Goal: Register for event/course

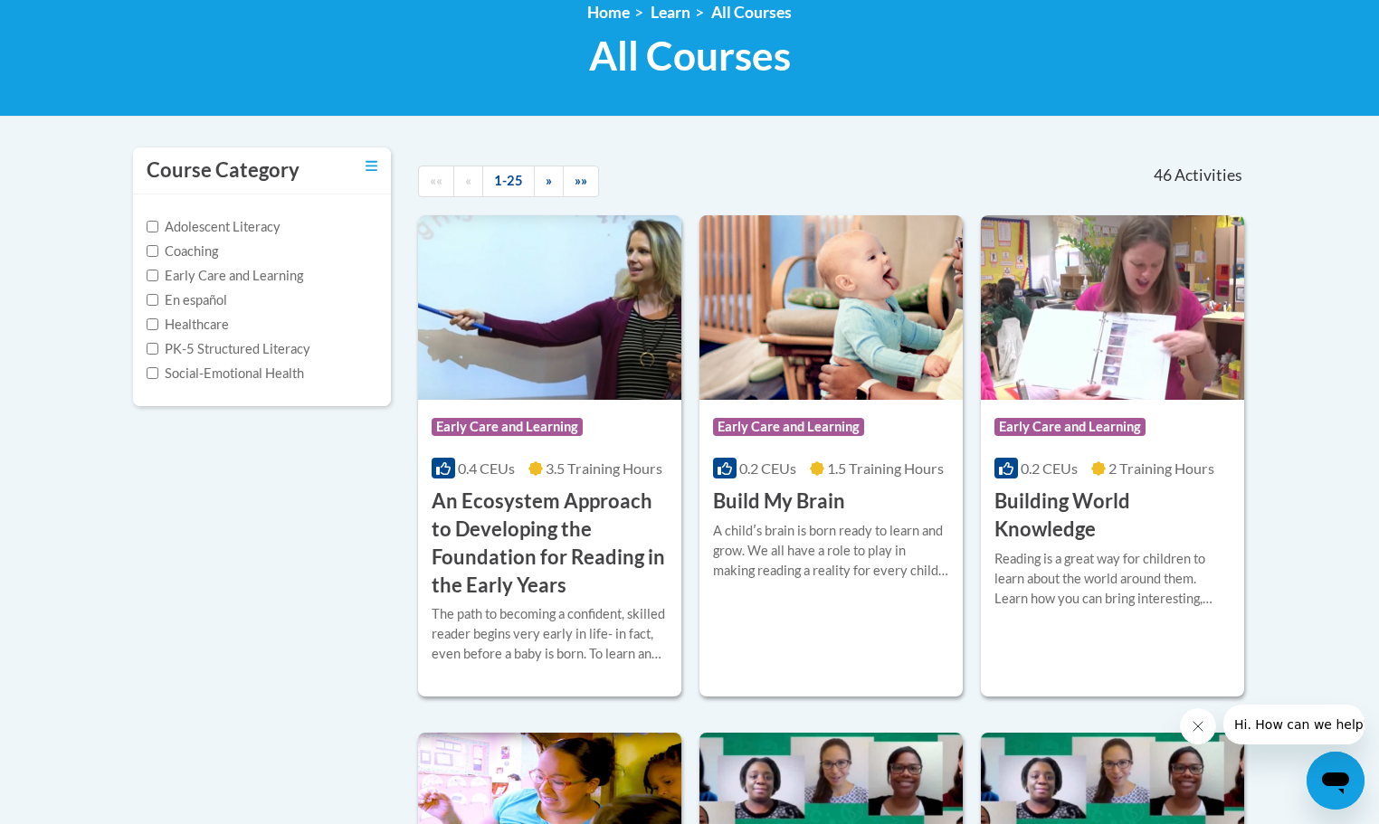
scroll to position [271, 0]
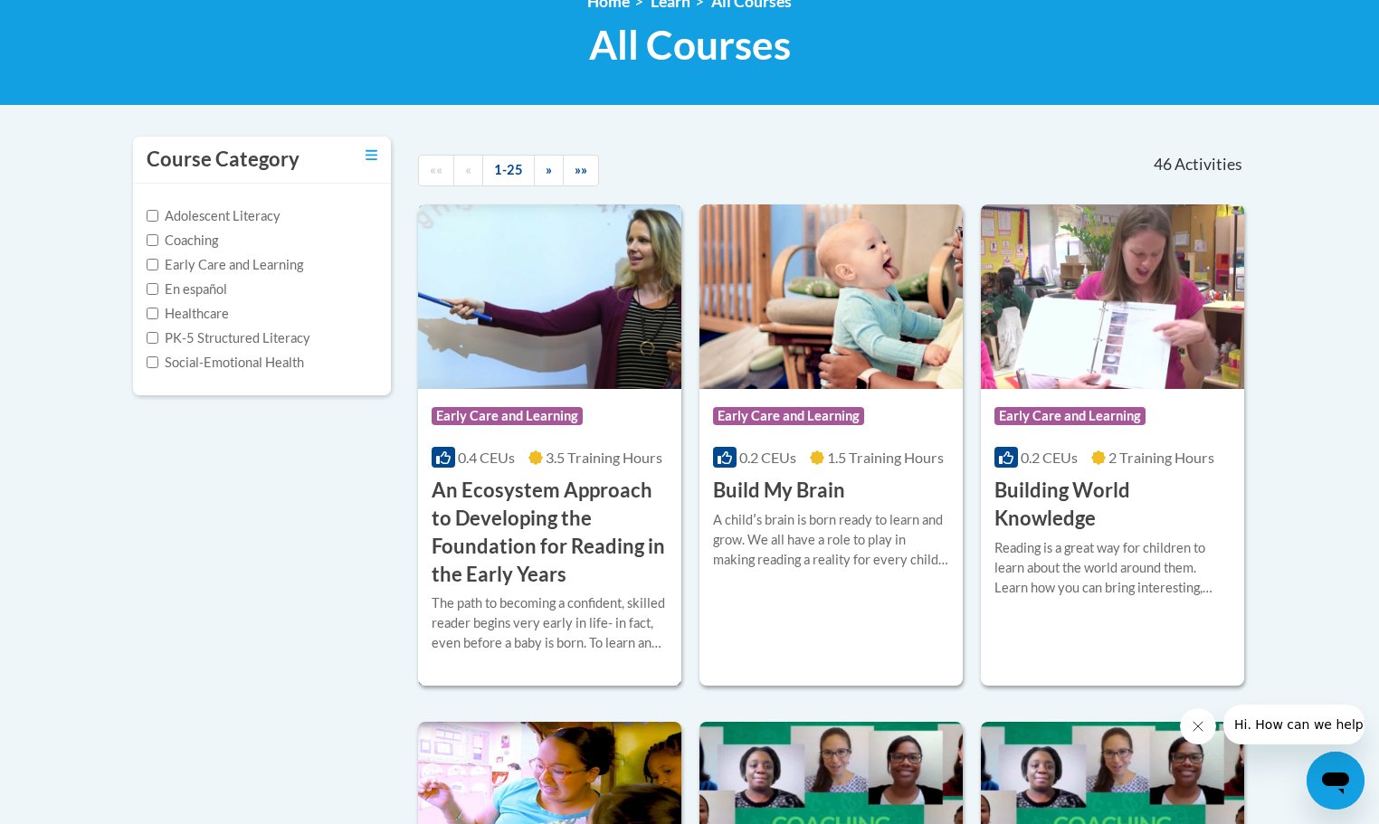
click at [538, 417] on span "Early Care and Learning" at bounding box center [506, 416] width 151 height 18
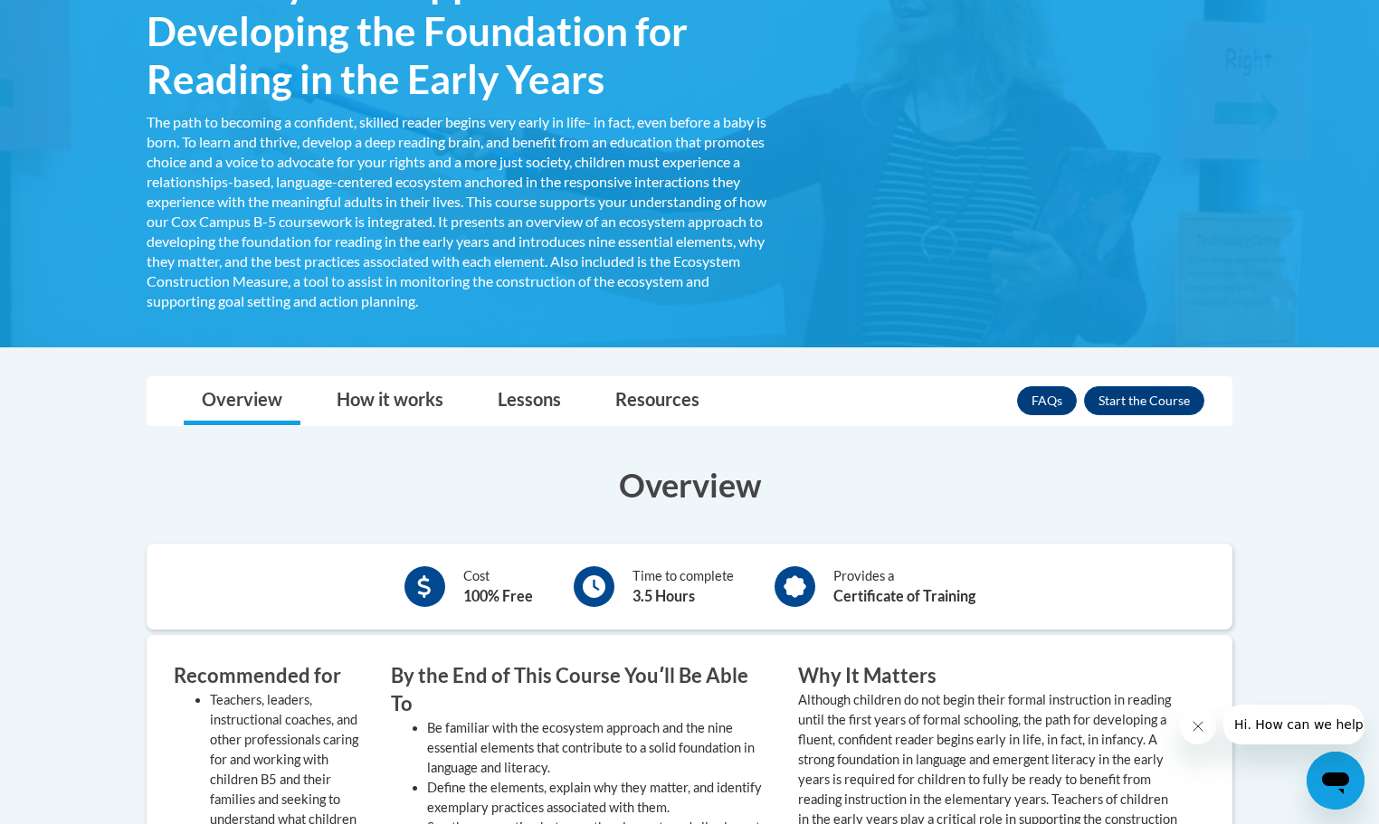
scroll to position [543, 0]
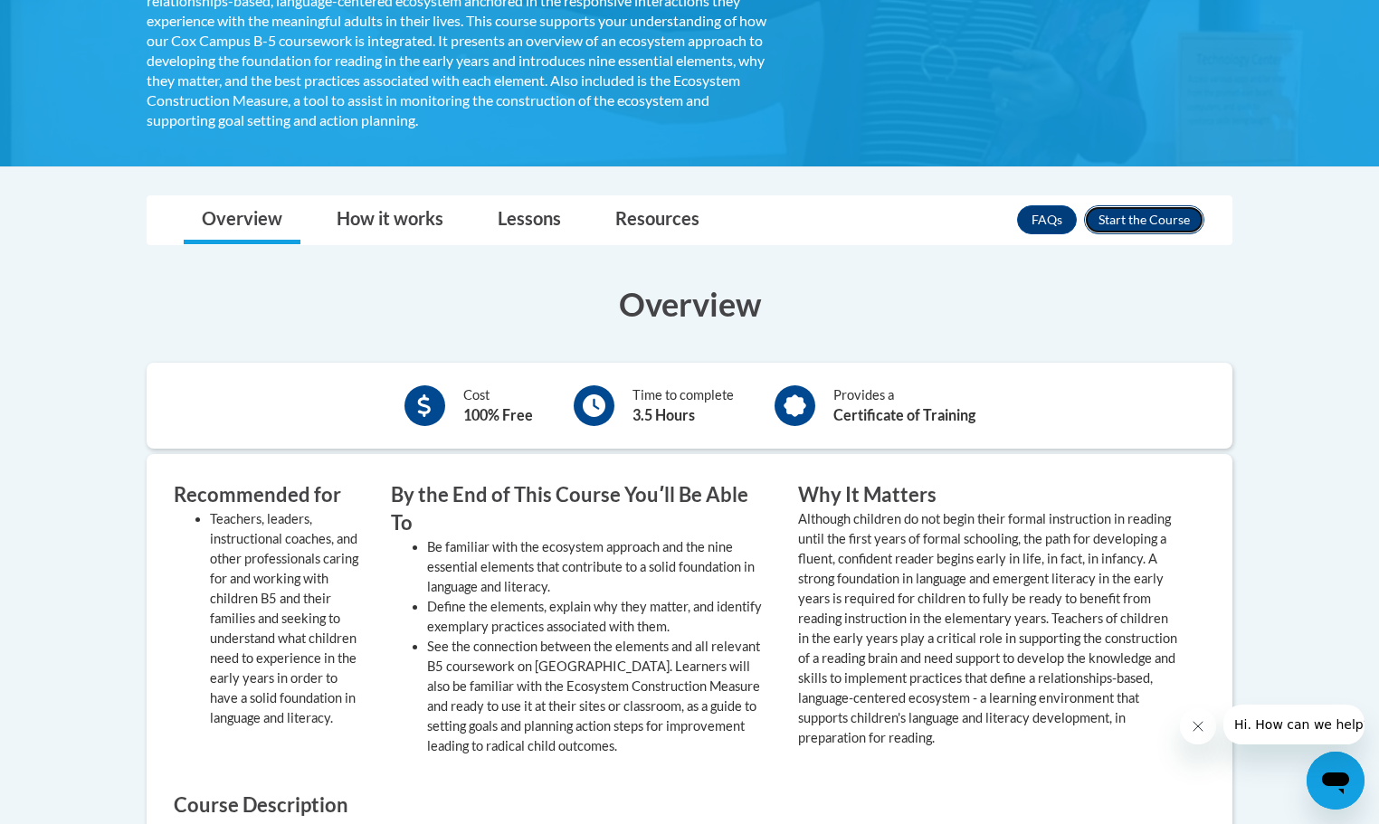
click at [1170, 218] on button "Enroll" at bounding box center [1144, 219] width 120 height 29
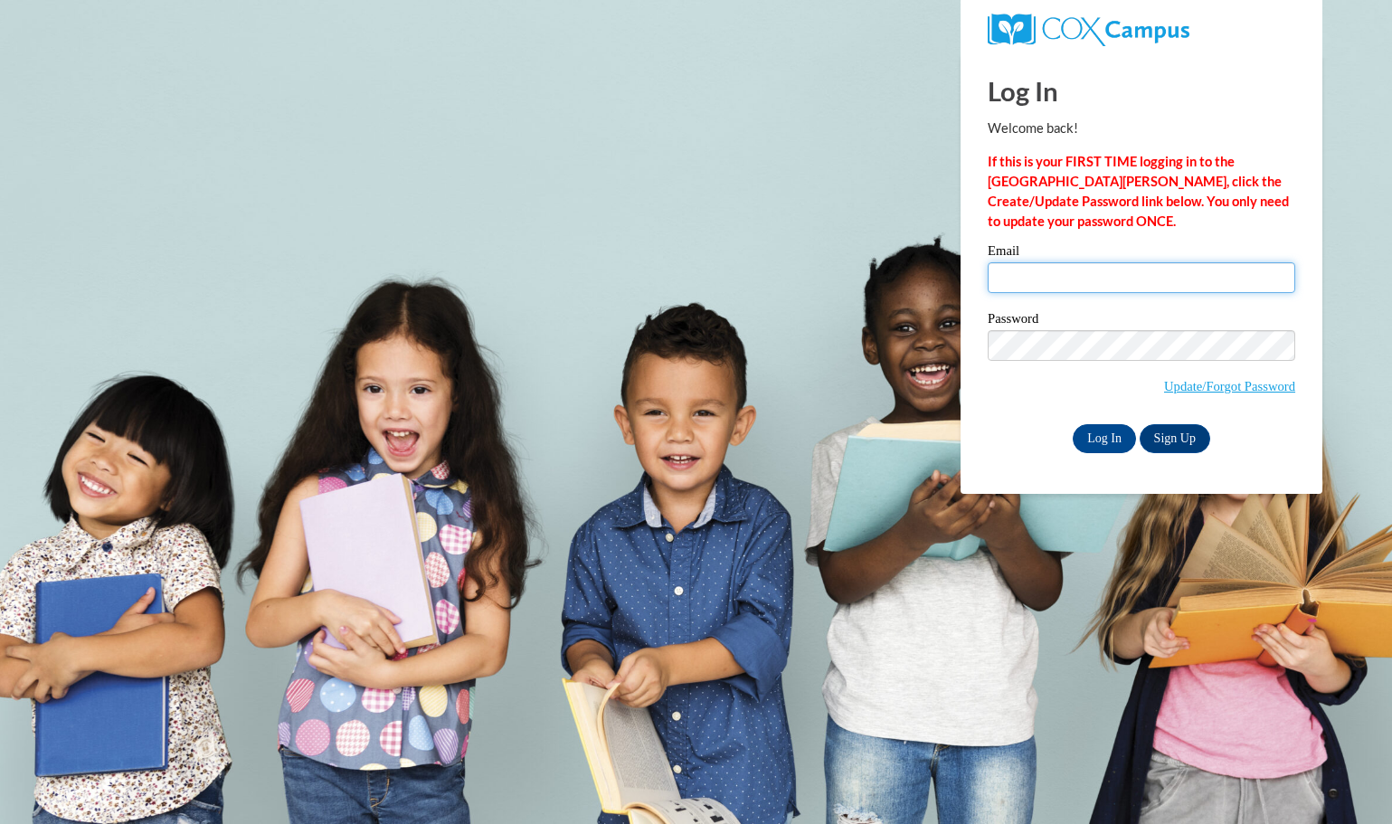
click at [1066, 279] on input "Email" at bounding box center [1142, 277] width 308 height 31
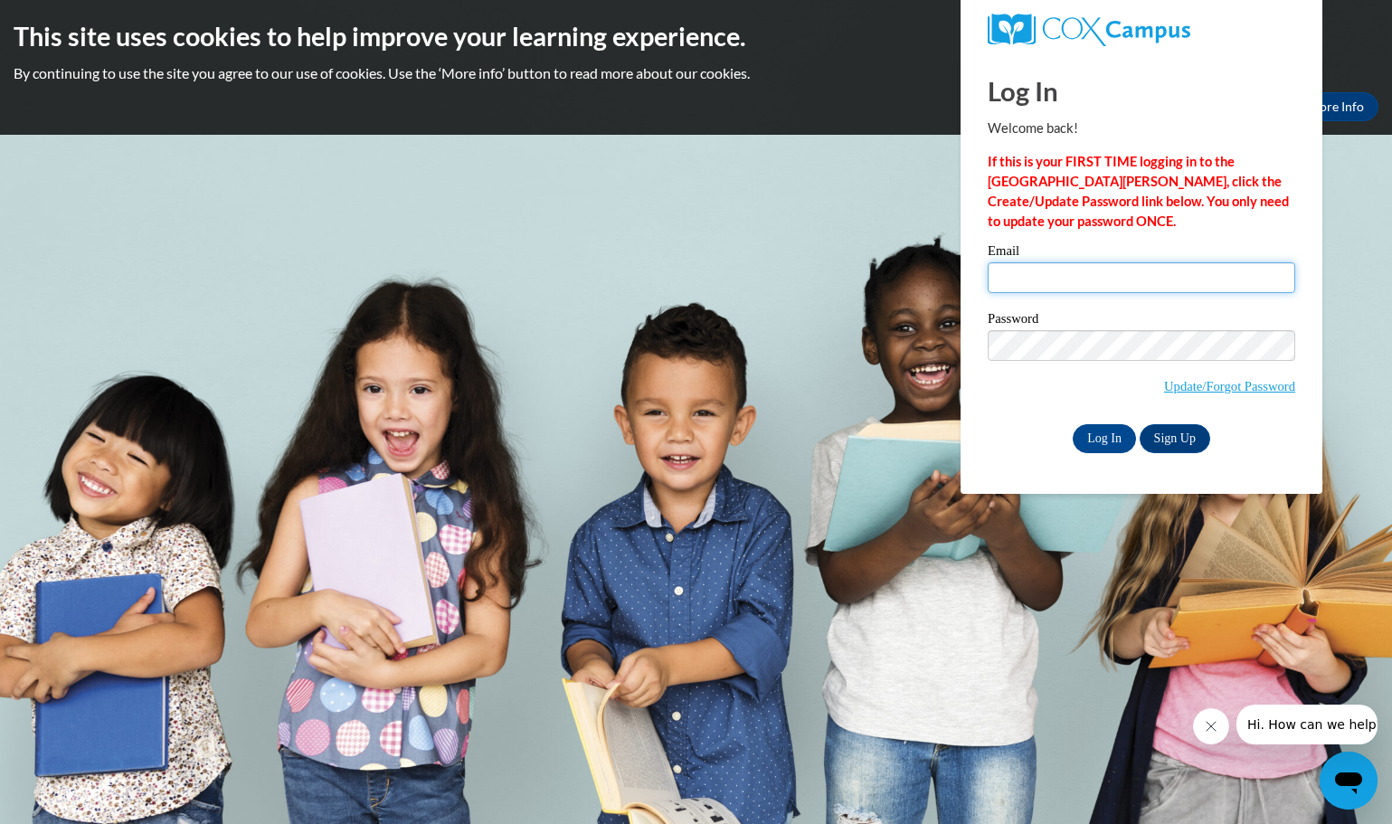
type input "[EMAIL_ADDRESS][DOMAIN_NAME]"
click at [1105, 441] on input "Log In" at bounding box center [1104, 438] width 63 height 29
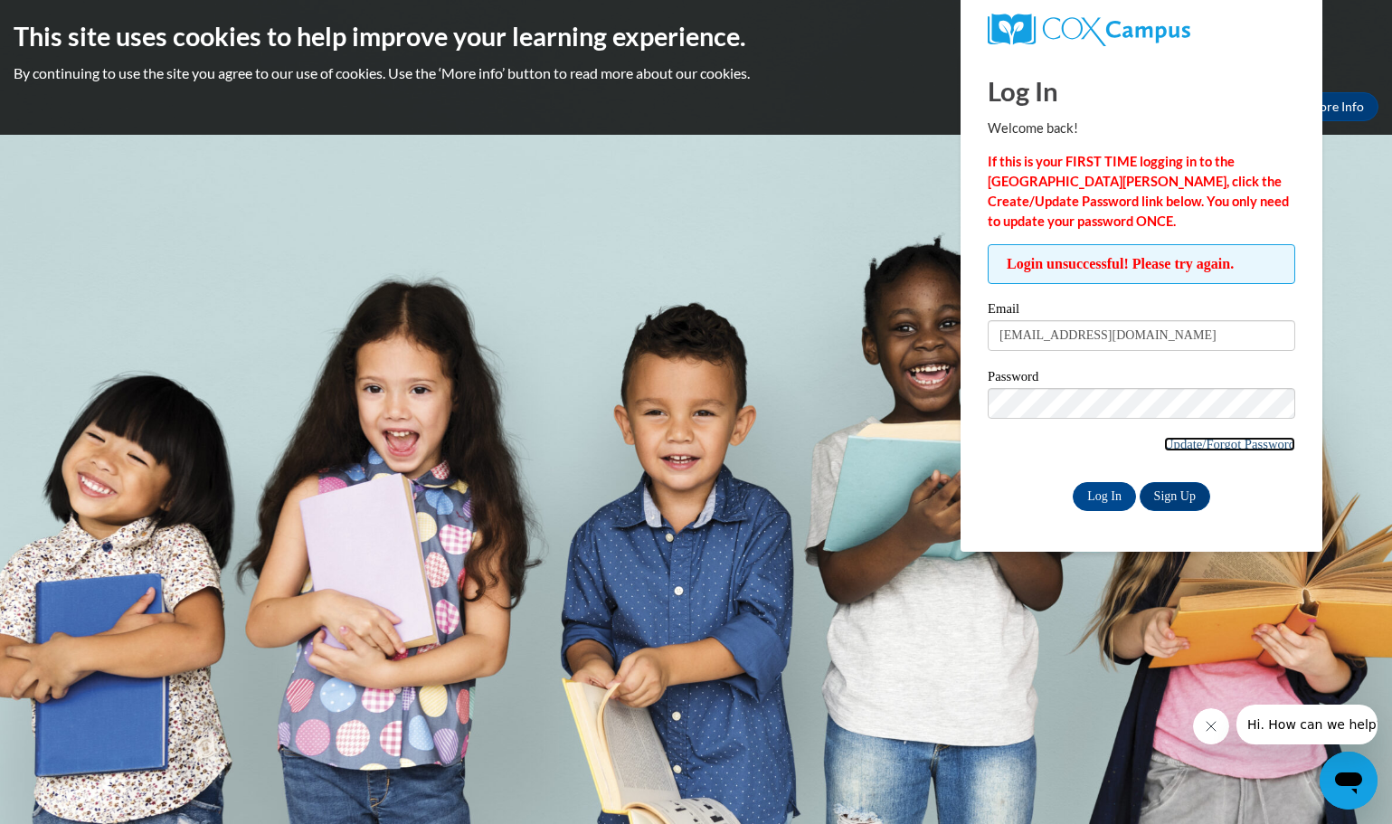
click at [1187, 443] on link "Update/Forgot Password" at bounding box center [1229, 444] width 131 height 14
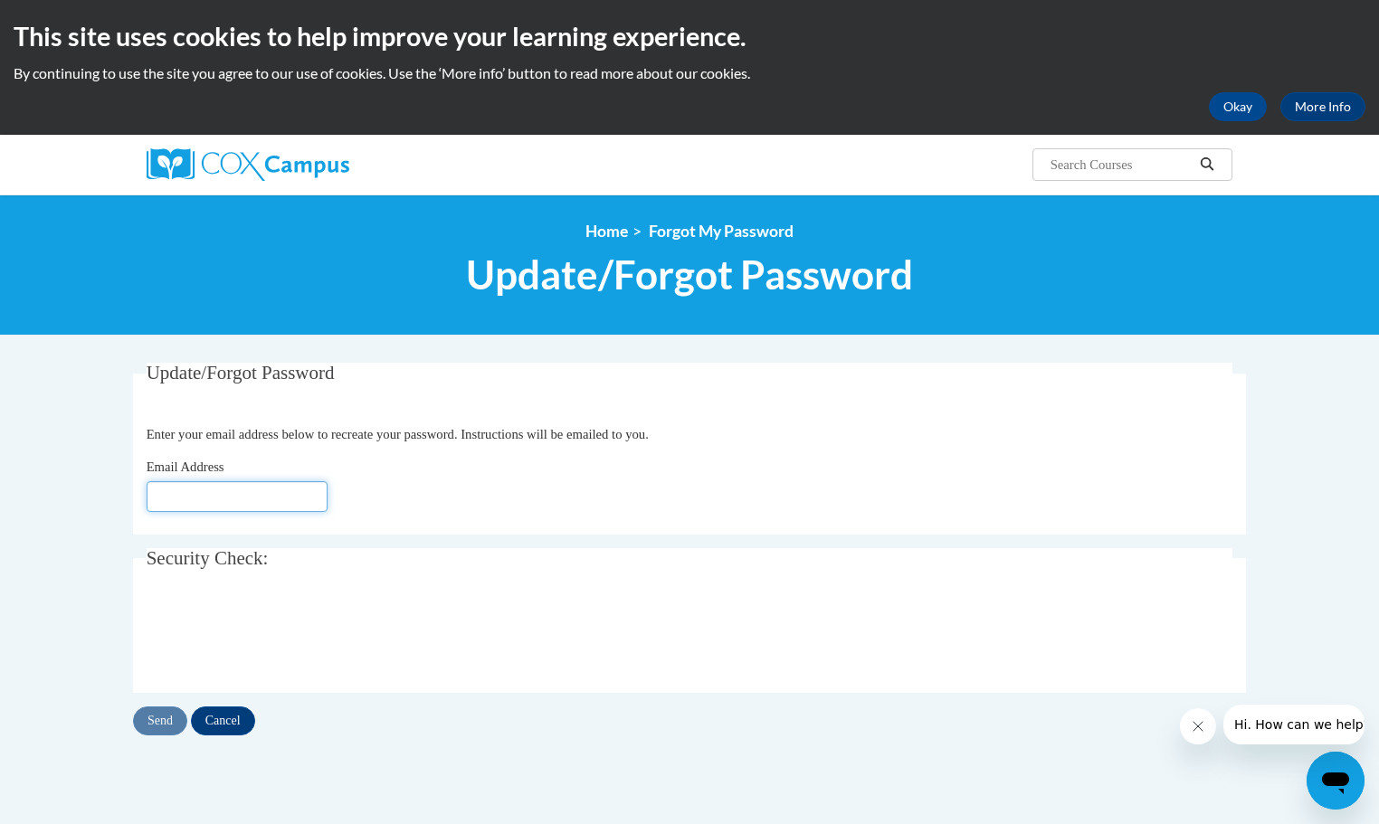
click at [242, 499] on input "Email Address" at bounding box center [237, 496] width 181 height 31
type input "andersob@westerville.k12.oh.us"
click at [156, 725] on input "Send" at bounding box center [160, 720] width 54 height 29
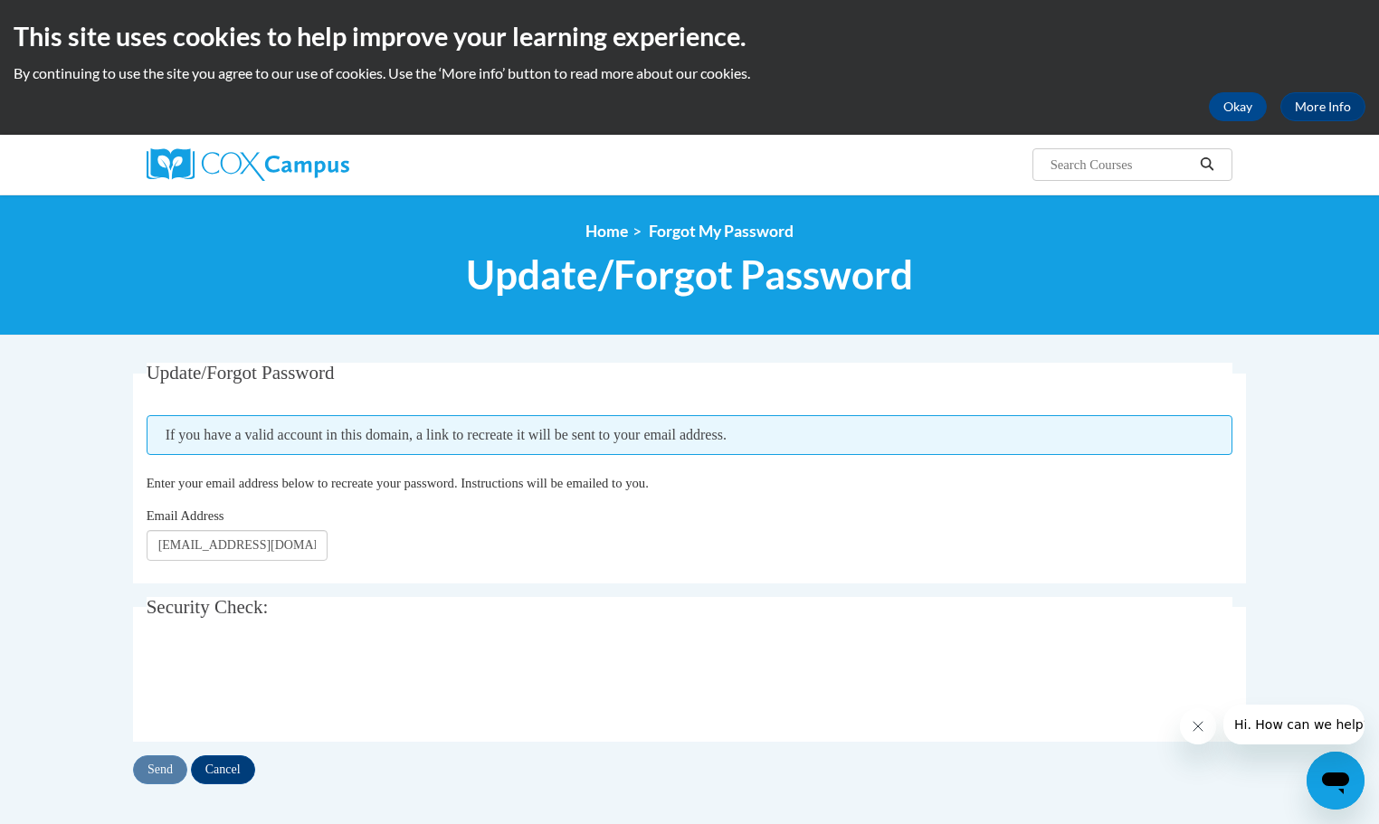
click at [1143, 166] on input "Search..." at bounding box center [1120, 165] width 145 height 22
type input "science of reading"
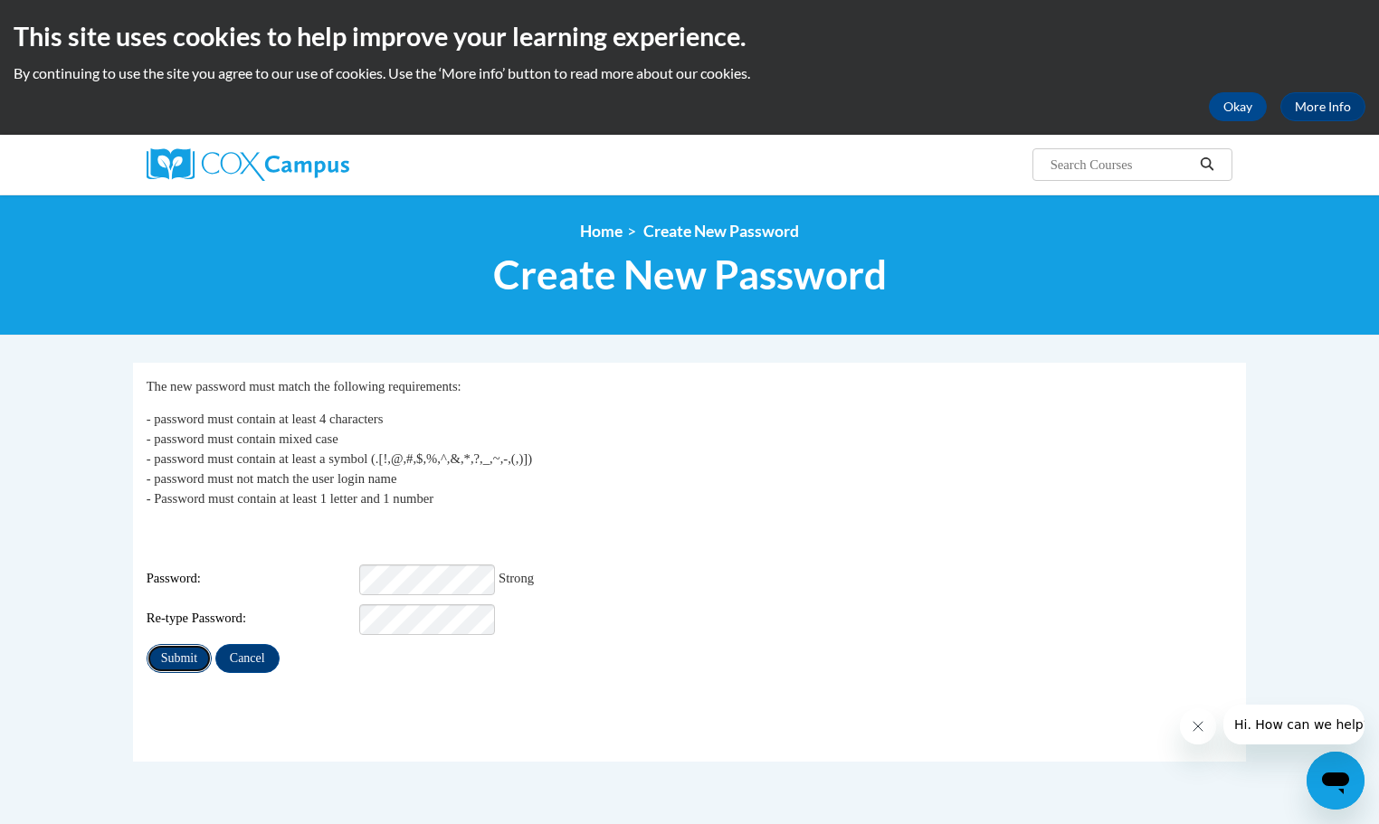
click at [174, 644] on input "Submit" at bounding box center [179, 658] width 65 height 29
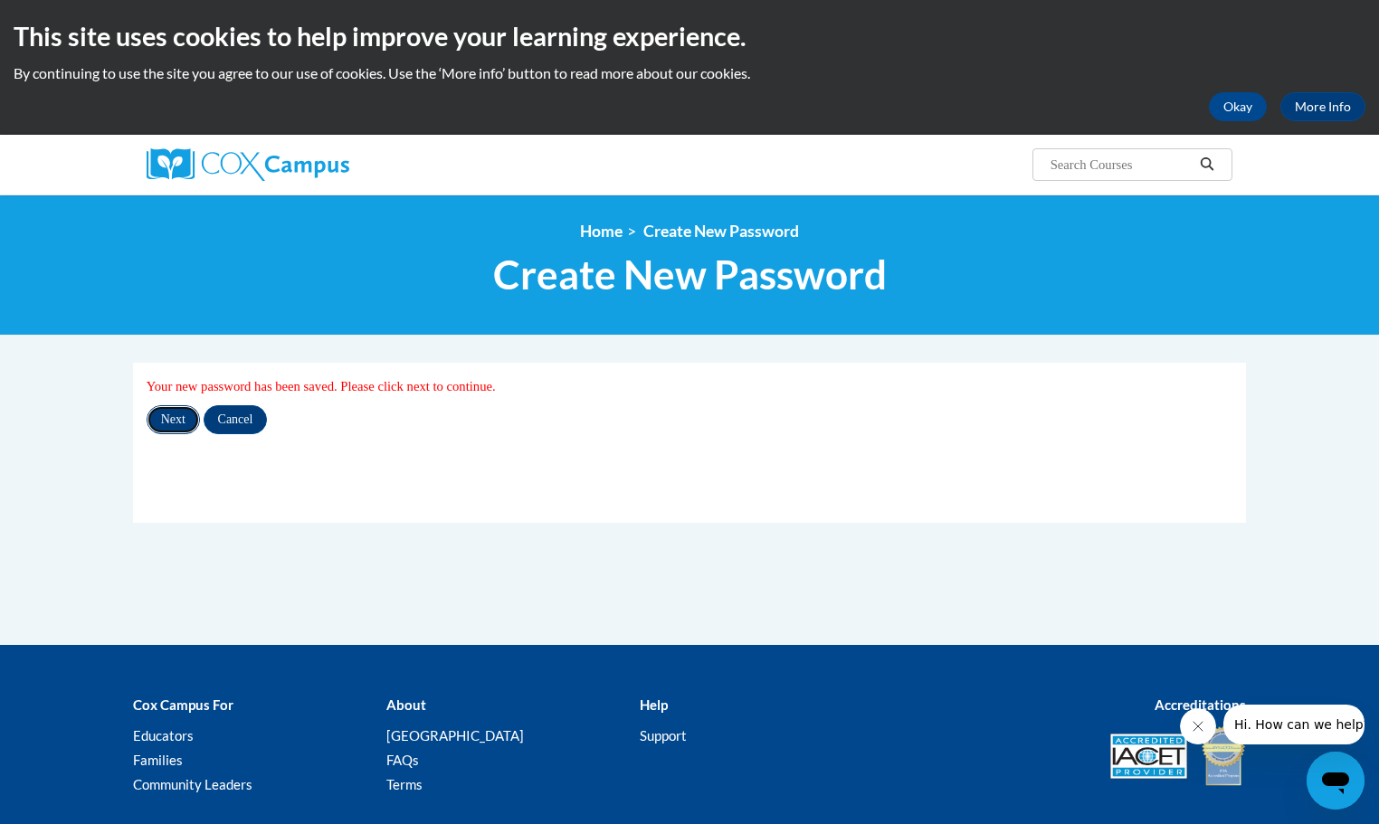
click at [171, 421] on input "Next" at bounding box center [173, 419] width 53 height 29
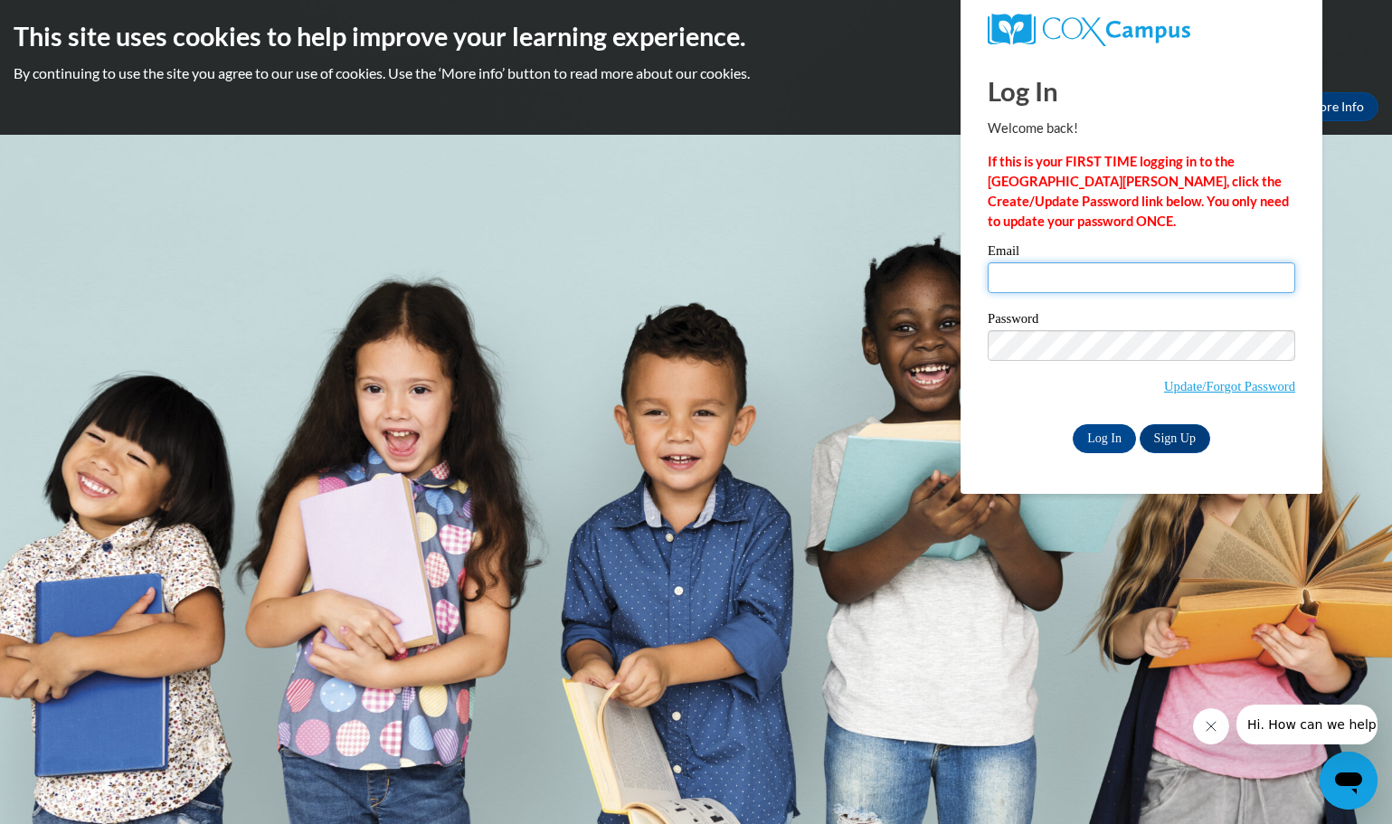
type input "andersob@westerville.k12.oh.us"
click at [1020, 407] on div "Password Update/Forgot Password" at bounding box center [1142, 365] width 308 height 107
click at [1105, 441] on input "Log In" at bounding box center [1104, 438] width 63 height 29
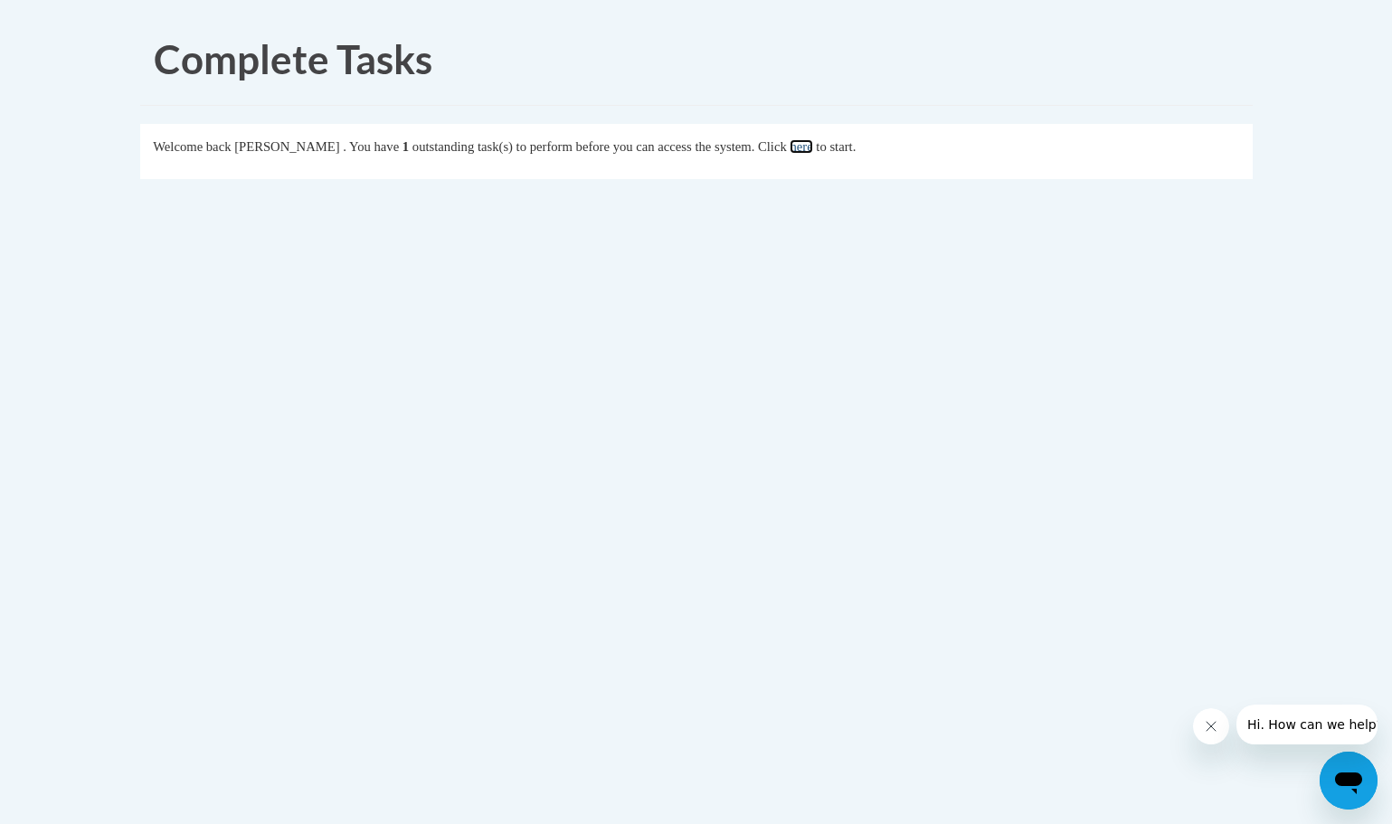
click at [812, 143] on link "here" at bounding box center [801, 146] width 23 height 14
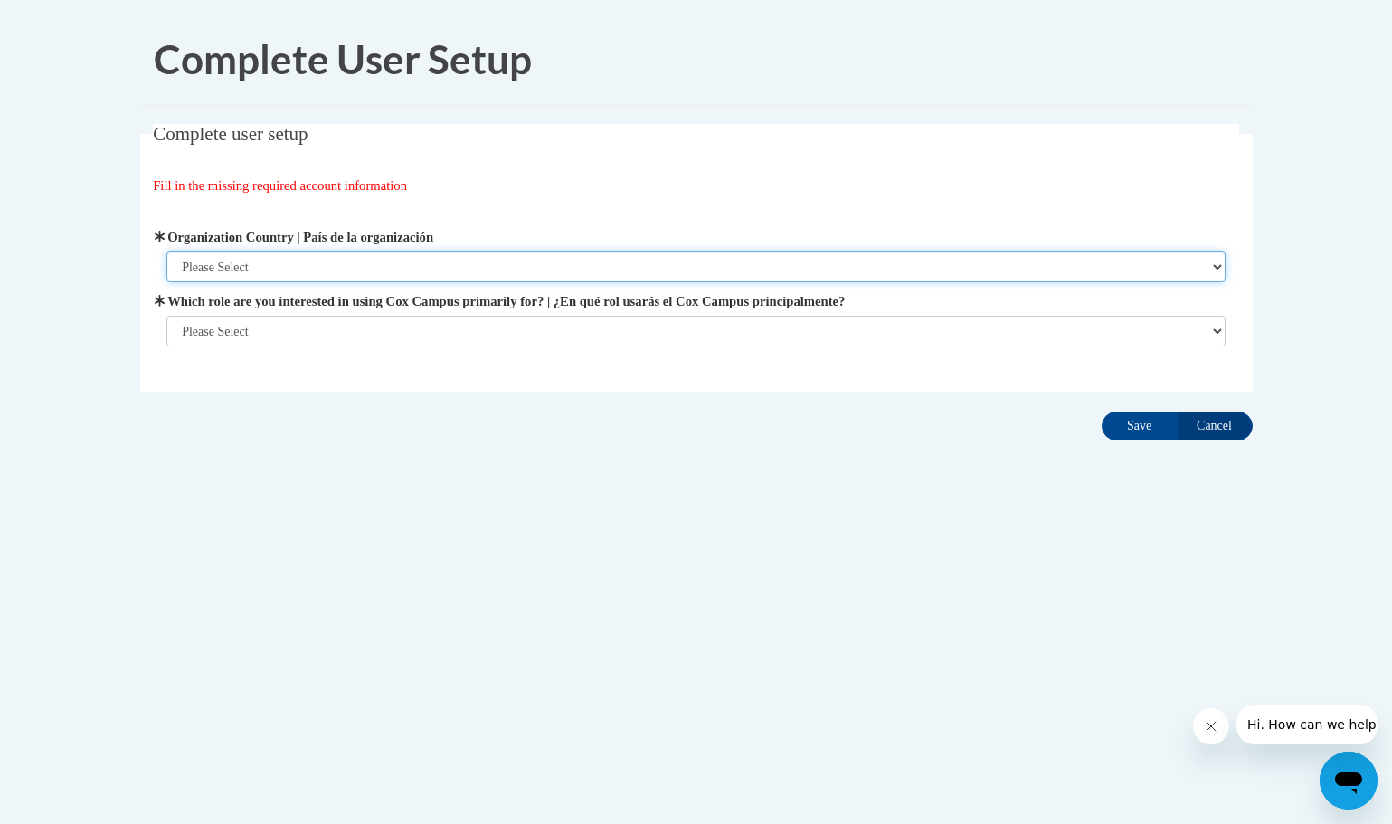
click at [1210, 271] on select "Please Select [GEOGRAPHIC_DATA] | [GEOGRAPHIC_DATA] Outside of [GEOGRAPHIC_DATA…" at bounding box center [695, 266] width 1059 height 31
select select "ad49bcad-a171-4b2e-b99c-48b446064914"
click at [166, 251] on select "Please Select [GEOGRAPHIC_DATA] | [GEOGRAPHIC_DATA] Outside of [GEOGRAPHIC_DATA…" at bounding box center [695, 266] width 1059 height 31
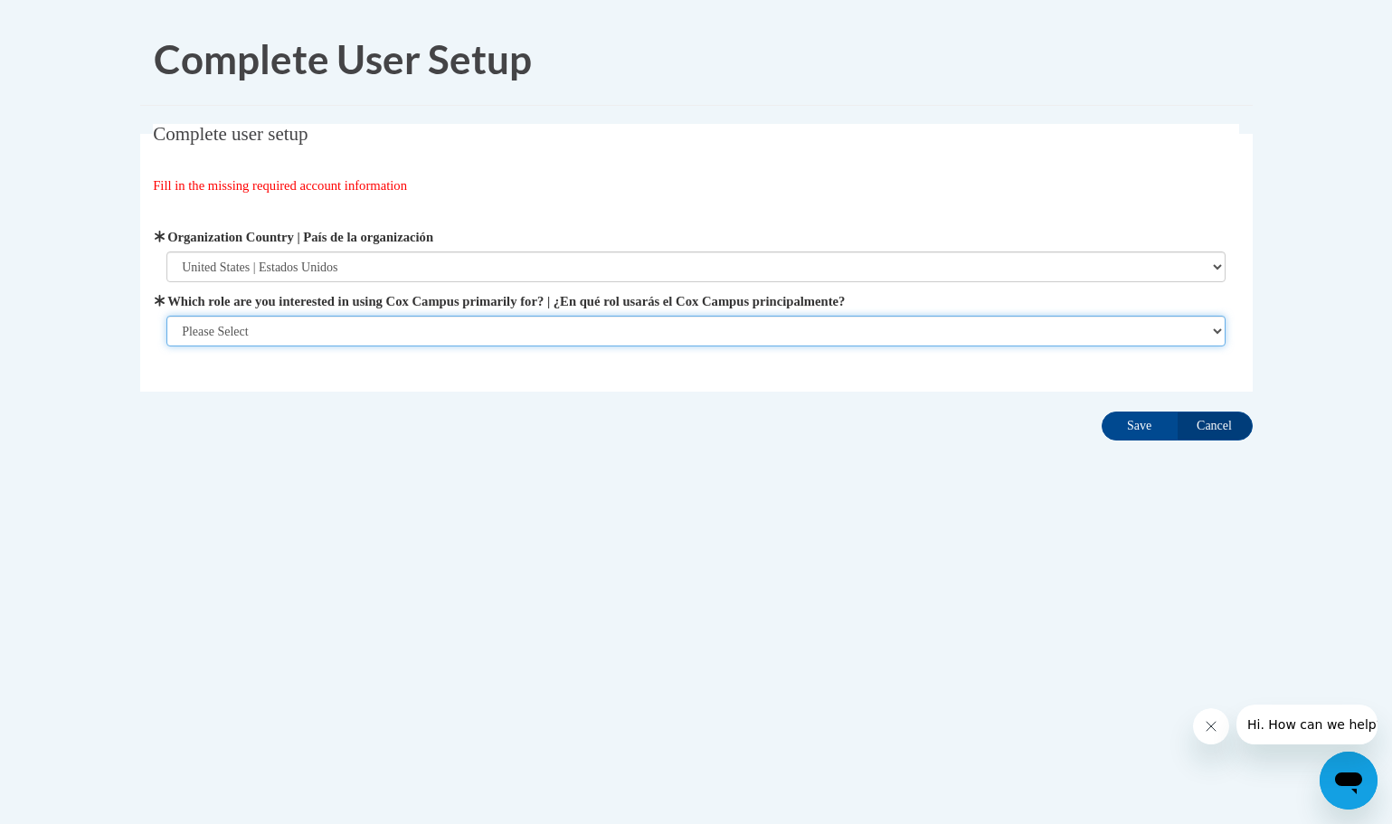
click at [1208, 327] on select "Please Select College/University | Colegio/Universidad Community/Nonprofit Part…" at bounding box center [695, 331] width 1059 height 31
select select "fbf2d438-af2f-41f8-98f1-81c410e29de3"
click at [166, 346] on select "Please Select College/University | Colegio/Universidad Community/Nonprofit Part…" at bounding box center [695, 331] width 1059 height 31
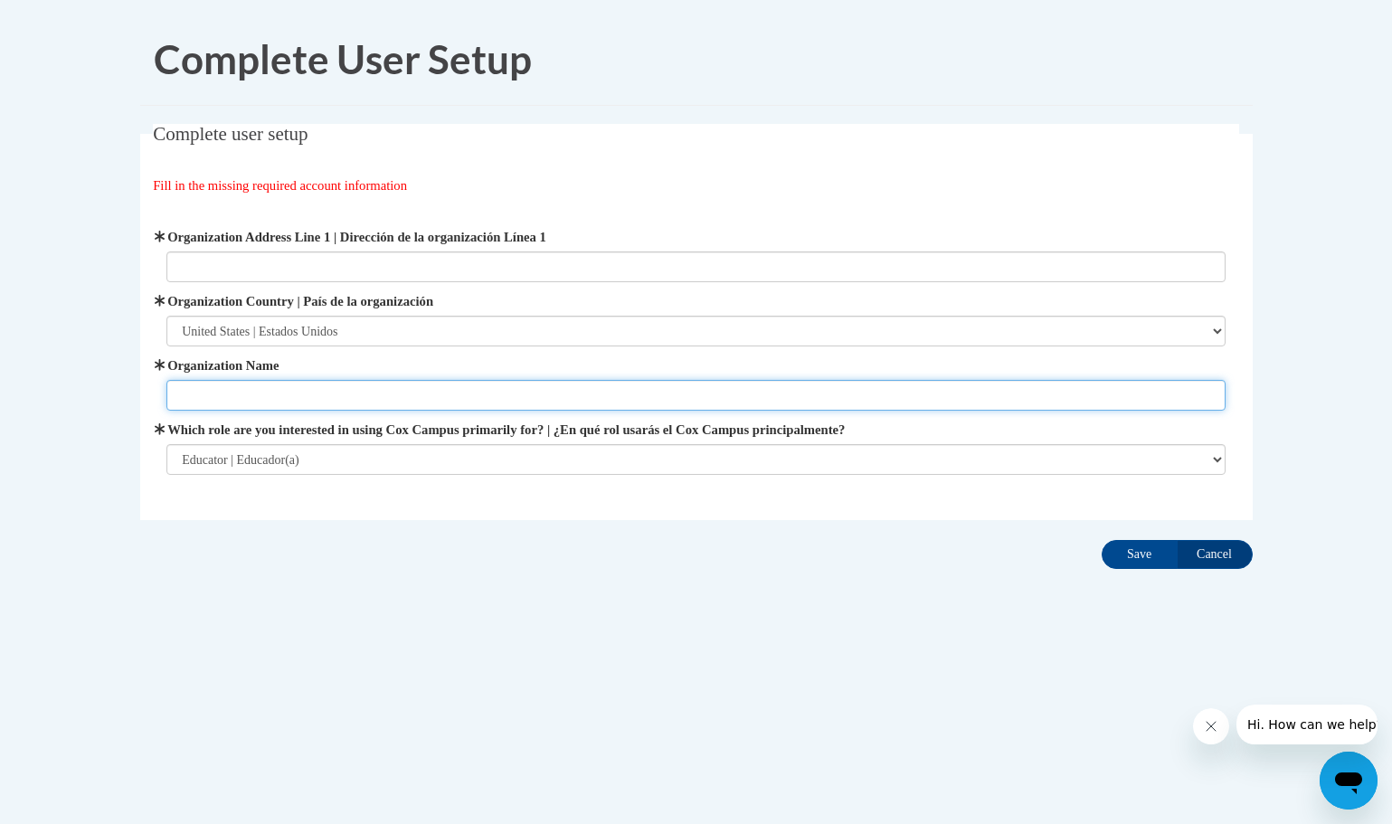
click at [273, 389] on input "Organization Name" at bounding box center [695, 395] width 1059 height 31
type input "[GEOGRAPHIC_DATA]"
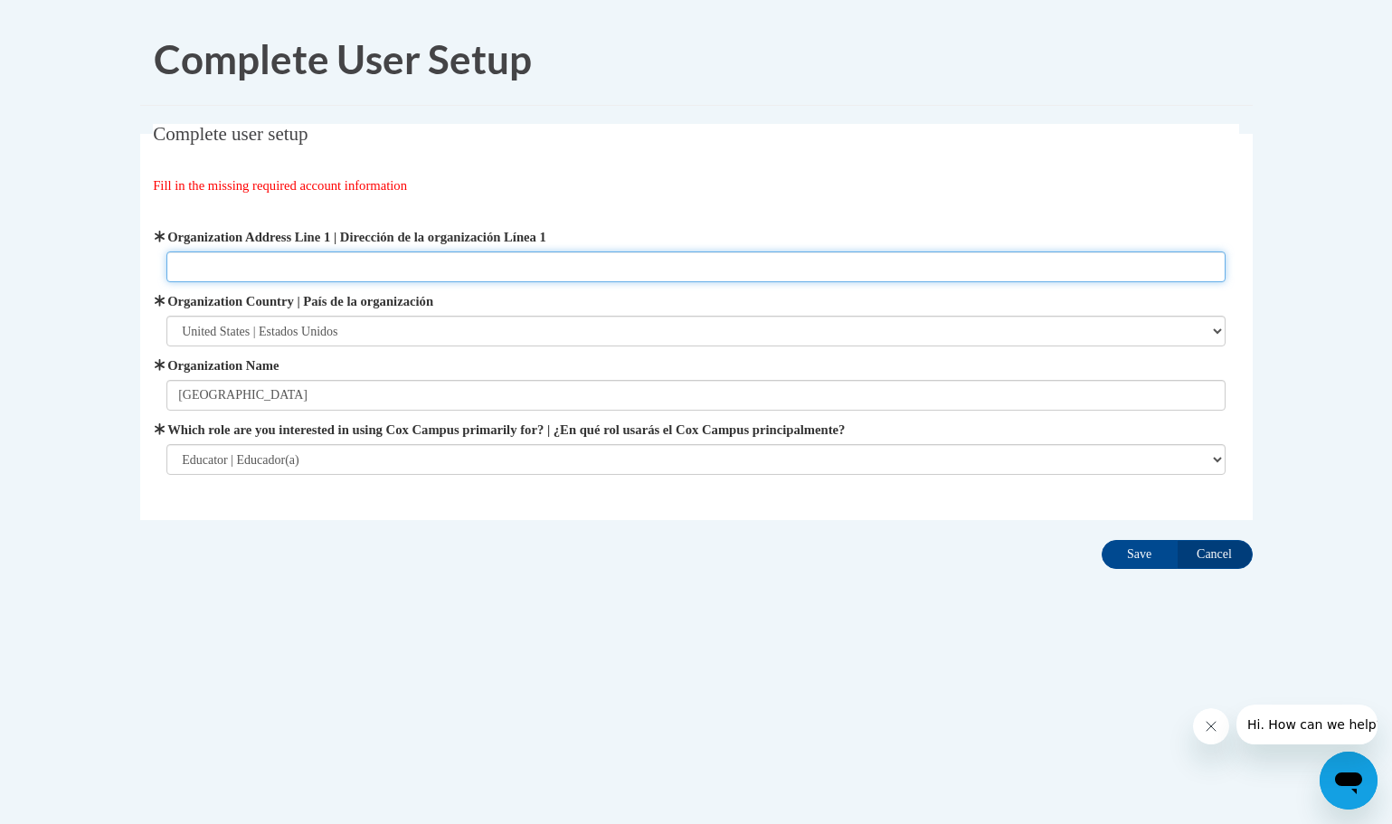
type input "936 Eastwind"
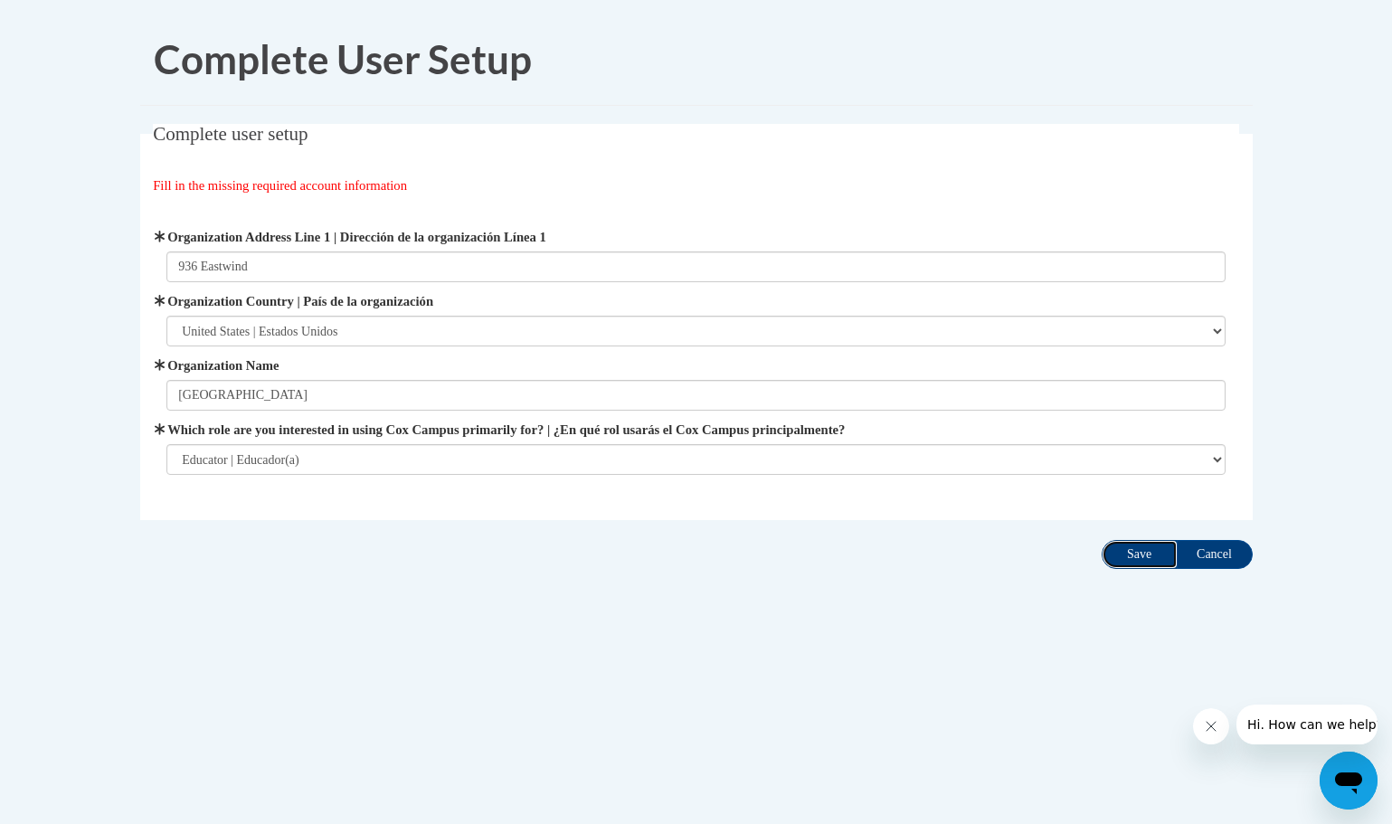
click at [1150, 558] on input "Save" at bounding box center [1140, 554] width 76 height 29
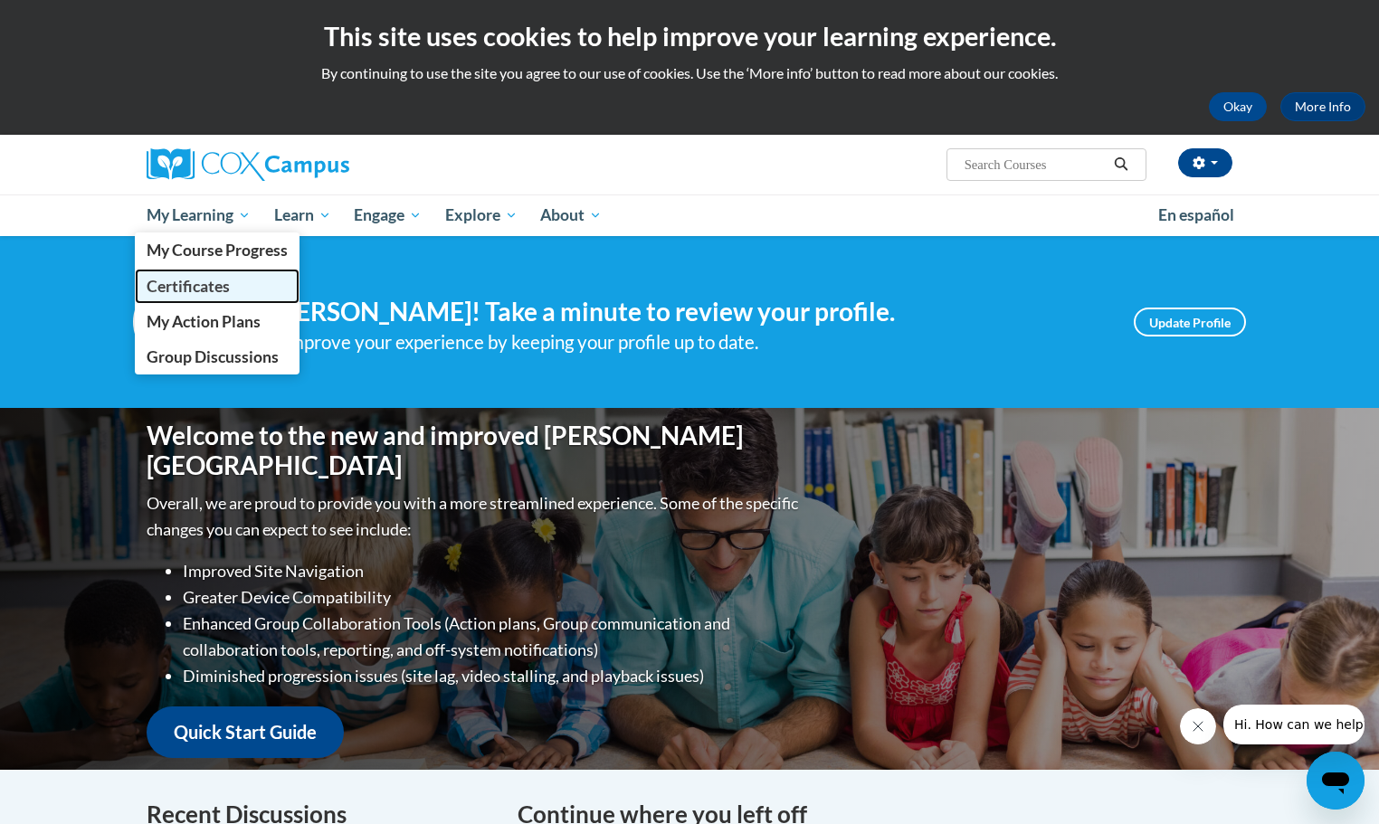
click at [190, 284] on span "Certificates" at bounding box center [188, 286] width 83 height 19
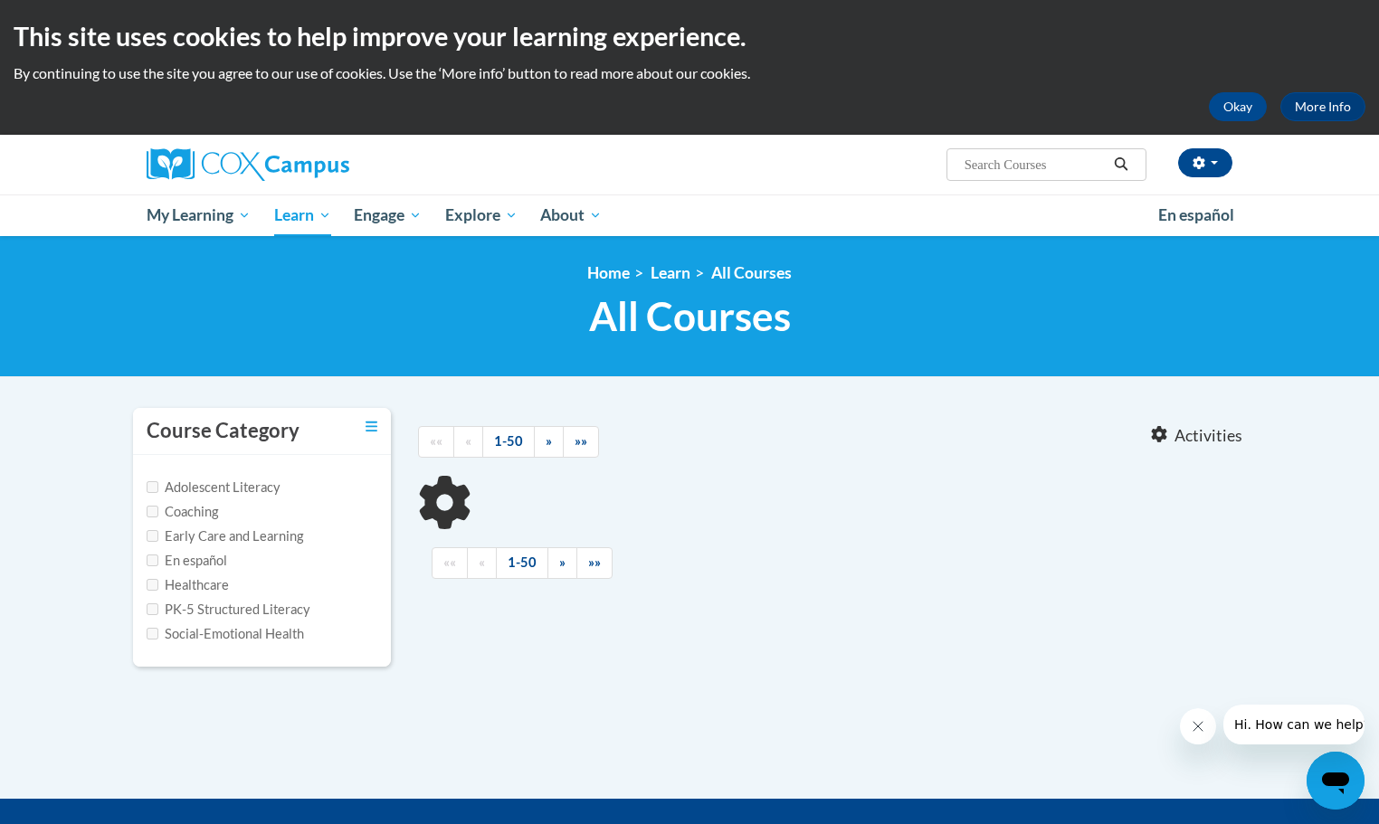
type input "science of reading"
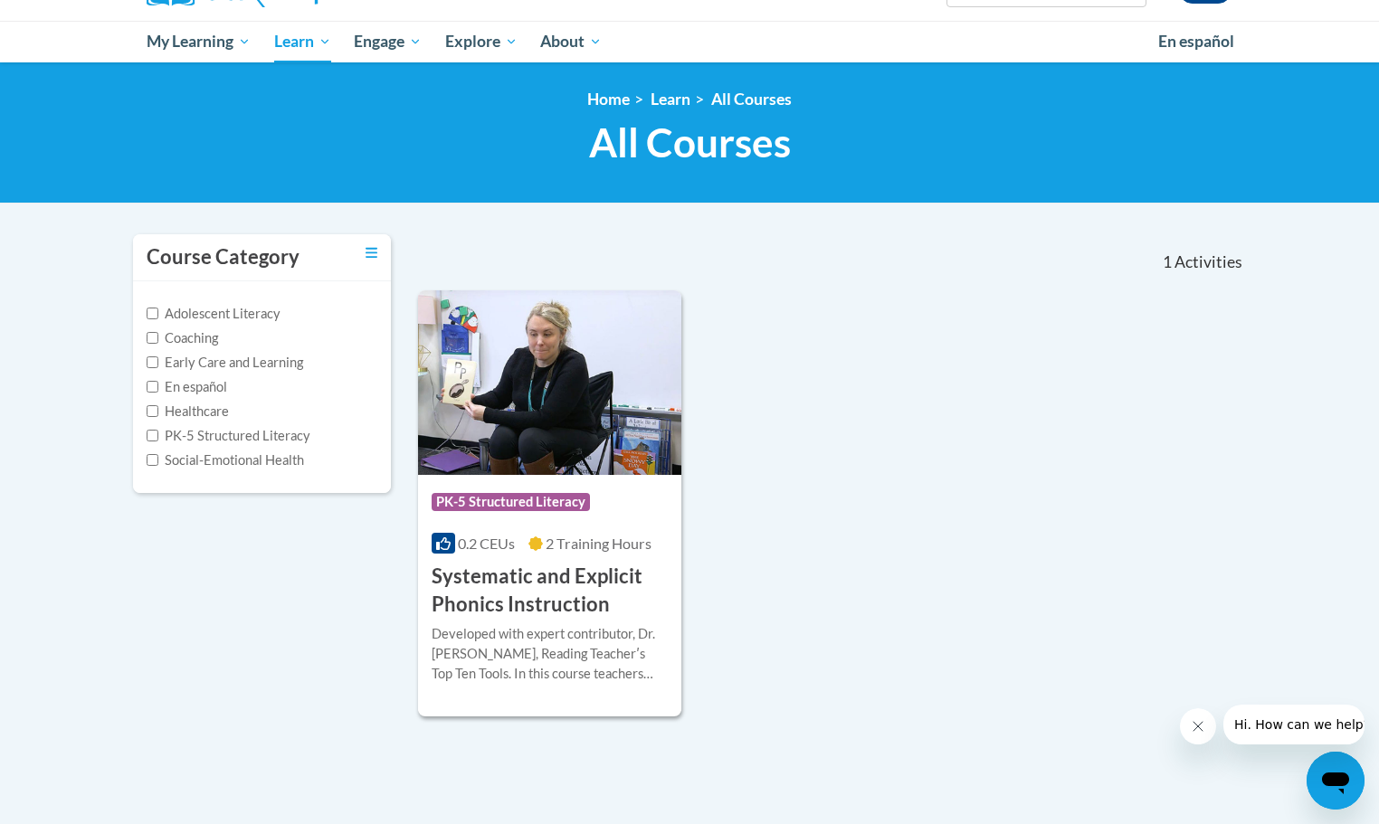
scroll to position [181, 0]
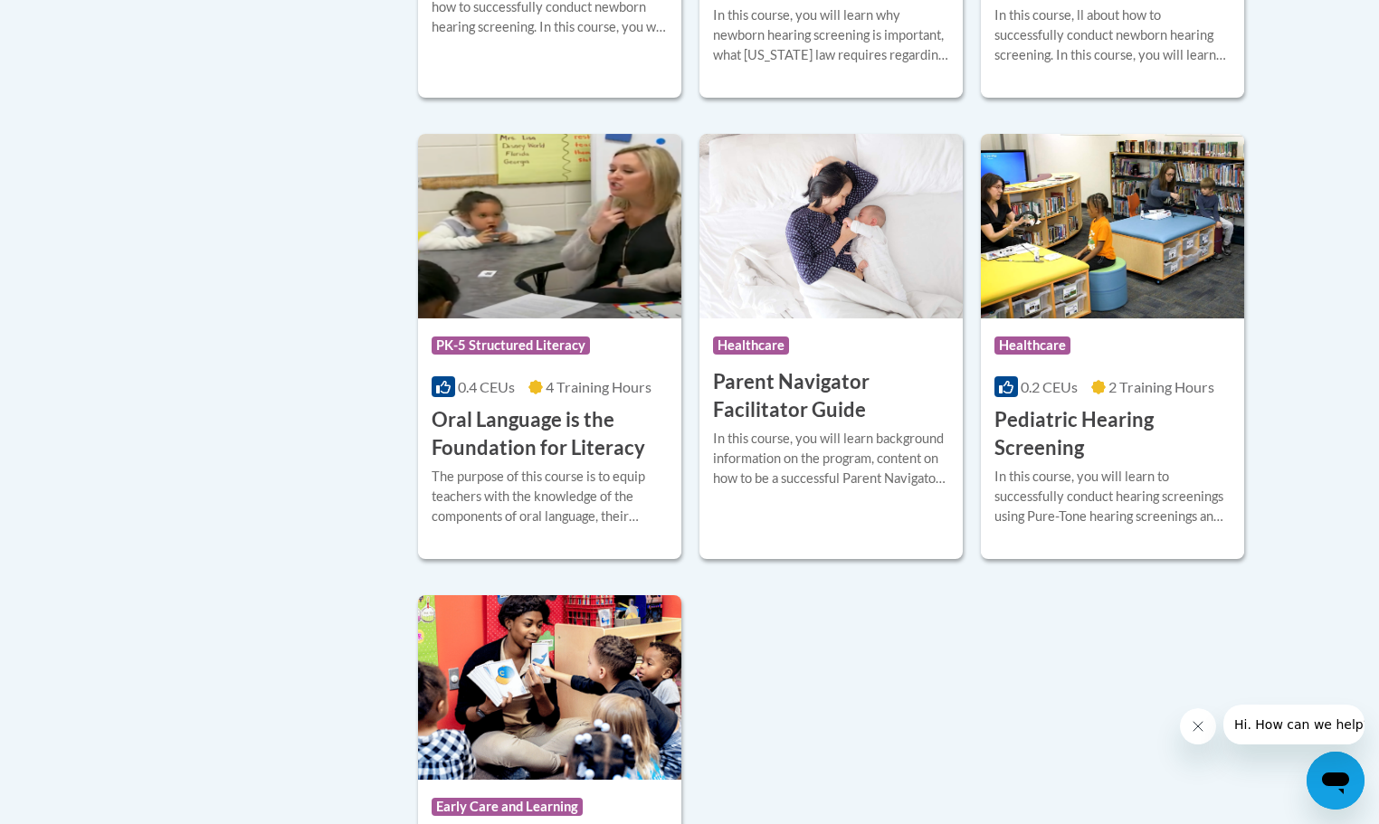
scroll to position [4071, 0]
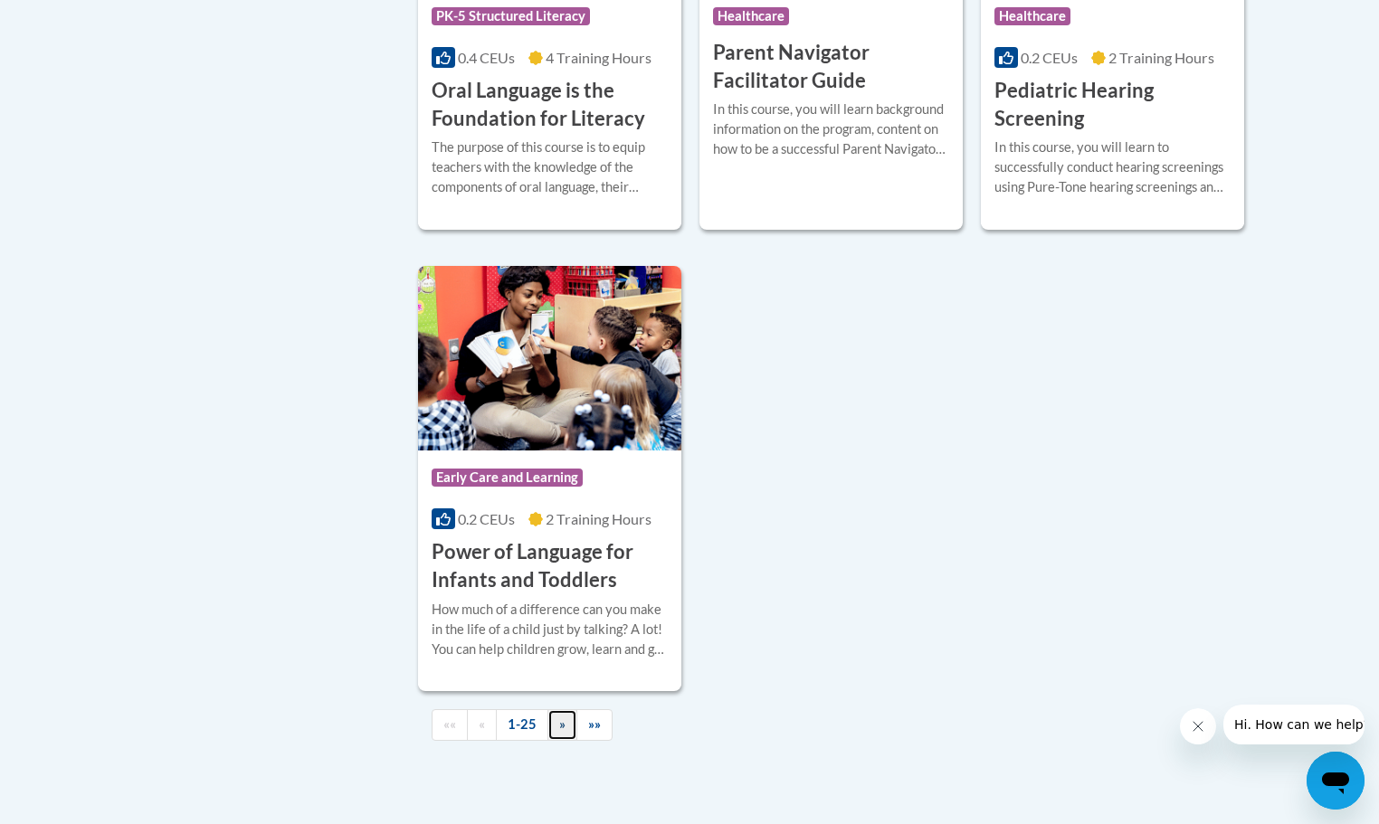
click at [557, 741] on link "»" at bounding box center [562, 725] width 30 height 32
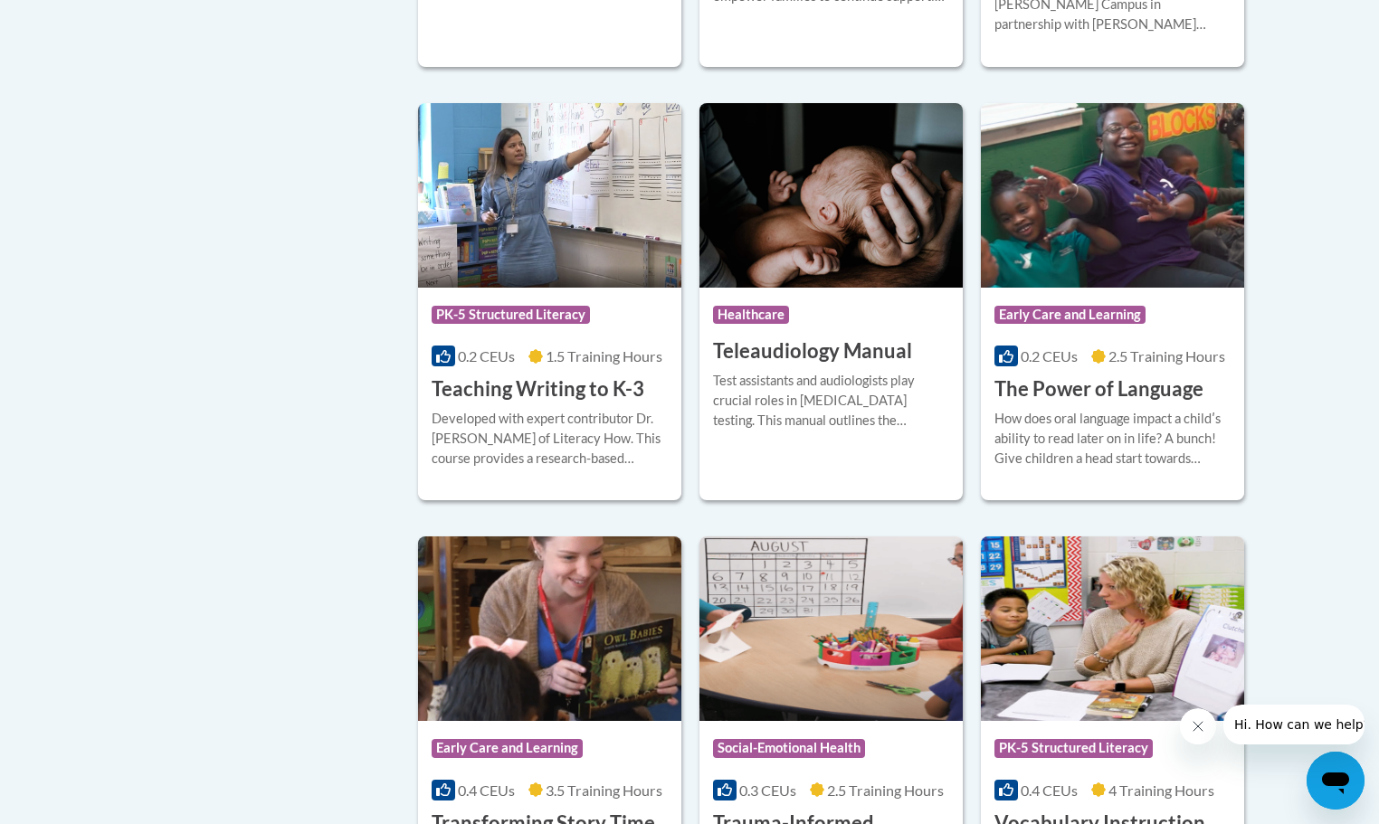
scroll to position [2515, 0]
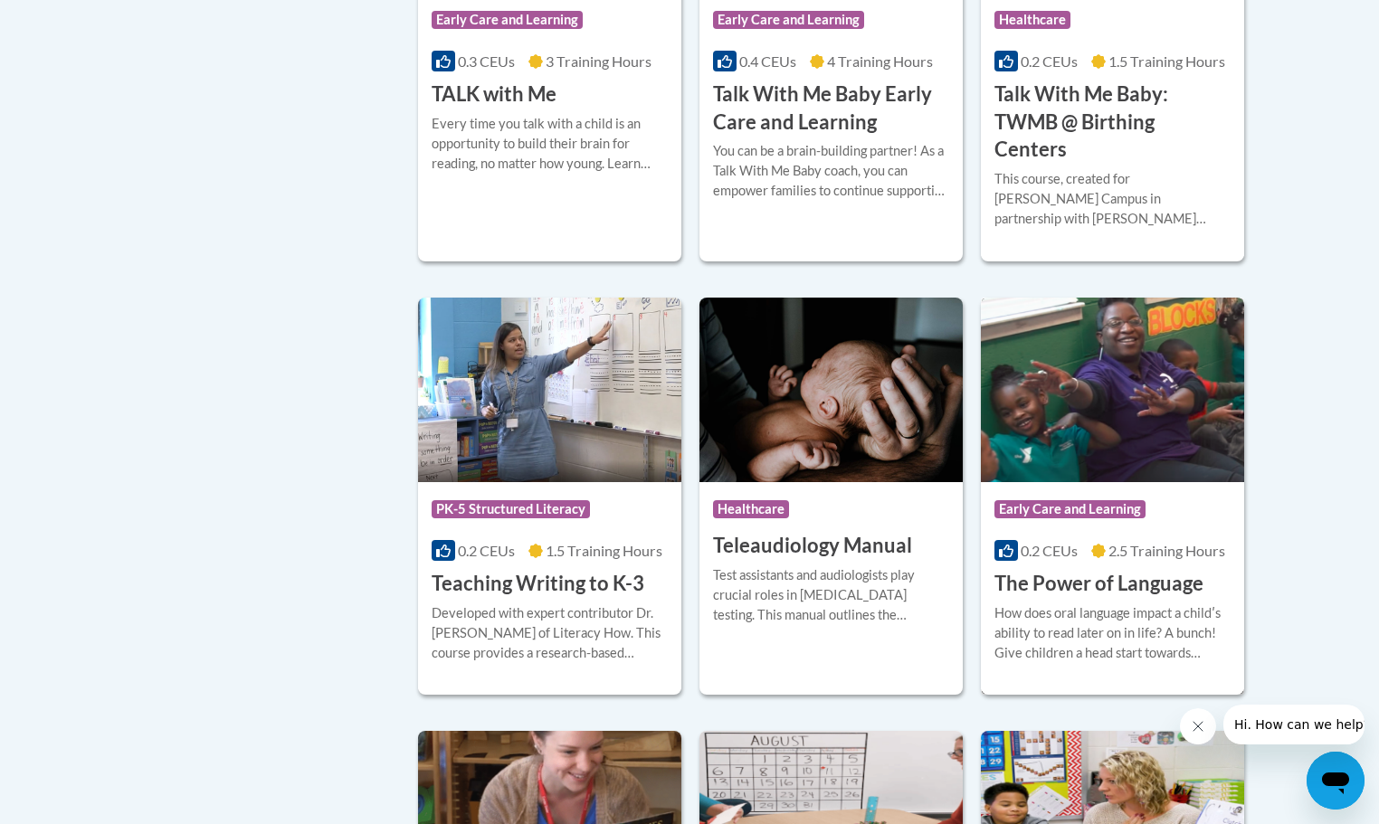
click at [1113, 365] on img at bounding box center [1112, 390] width 263 height 185
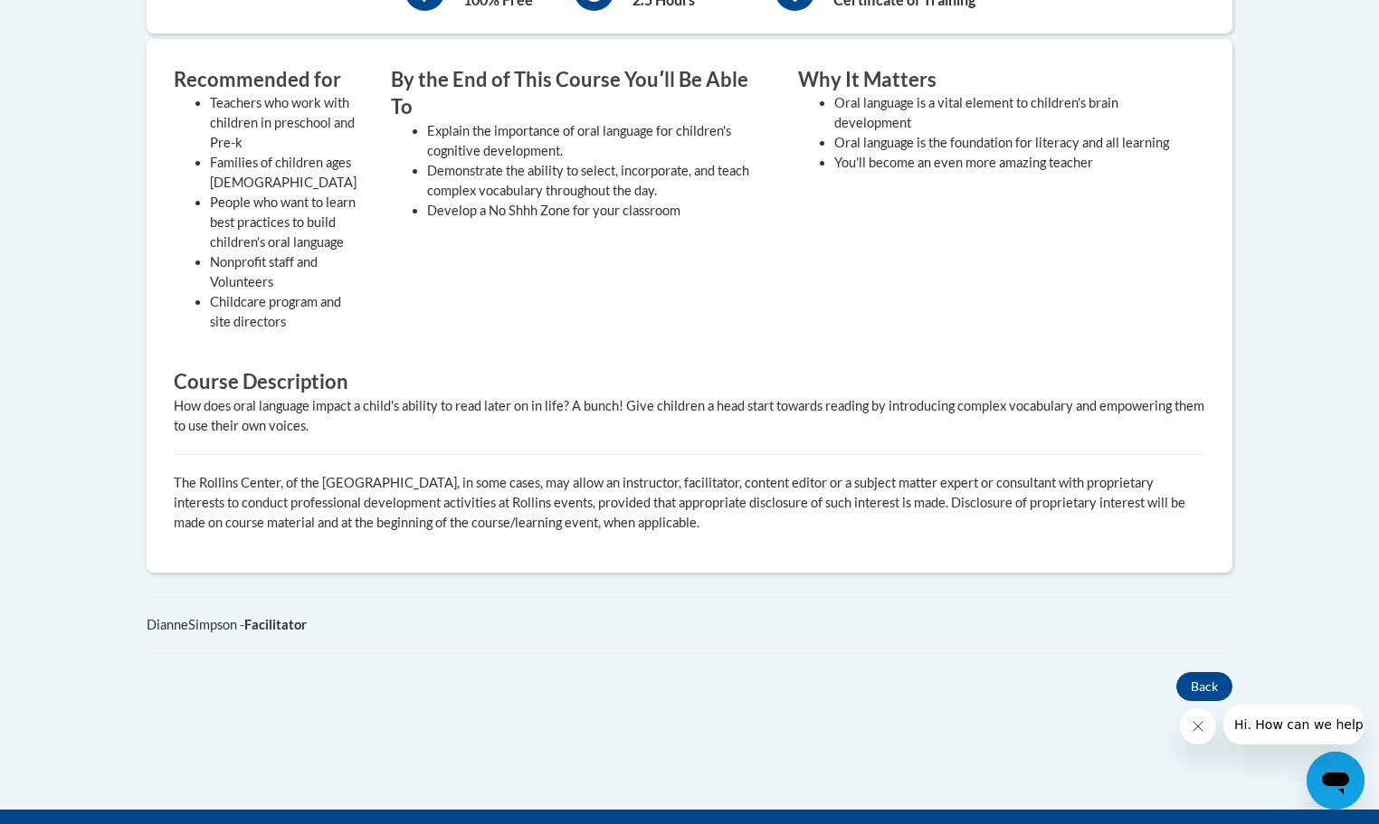
scroll to position [362, 0]
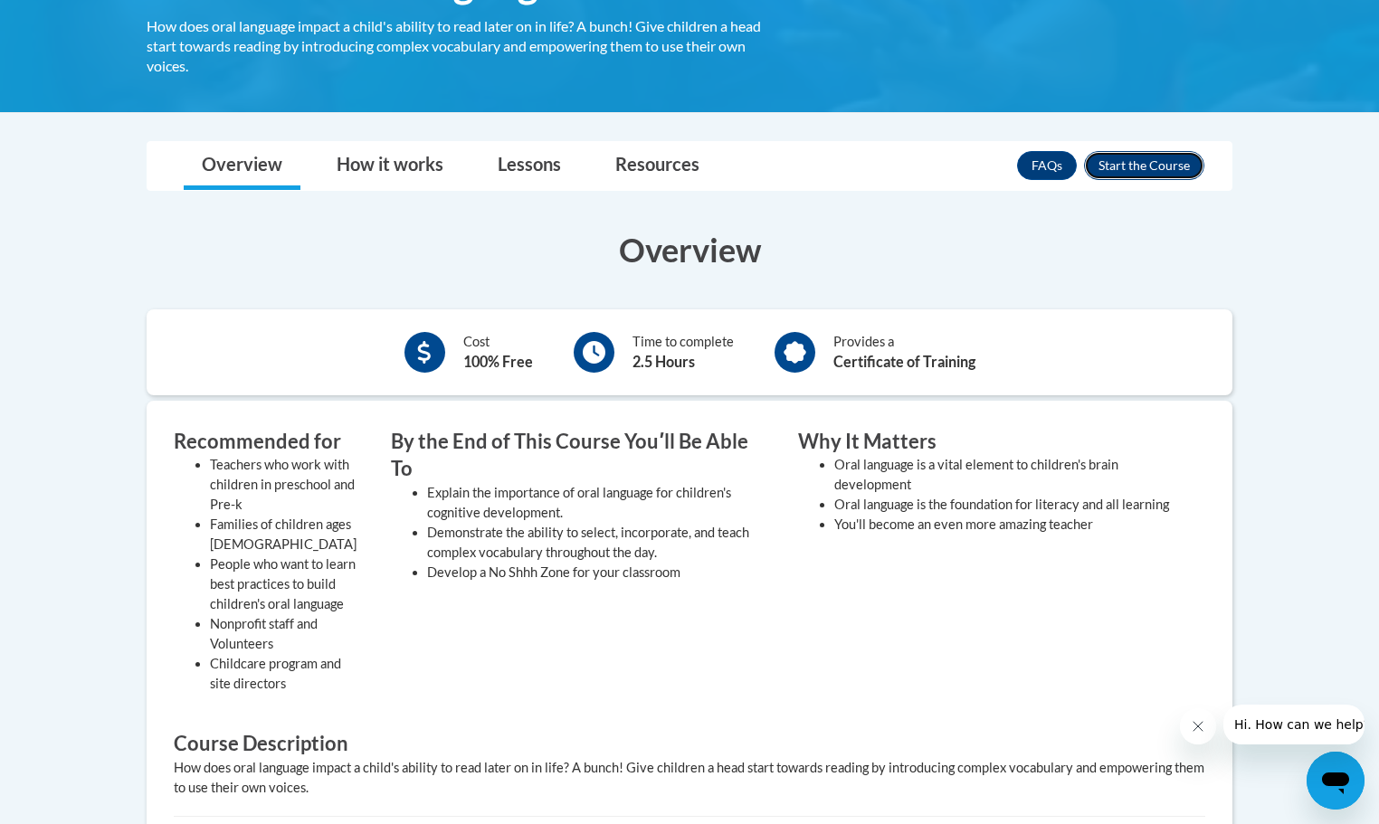
click at [1151, 165] on button "Enroll" at bounding box center [1144, 165] width 120 height 29
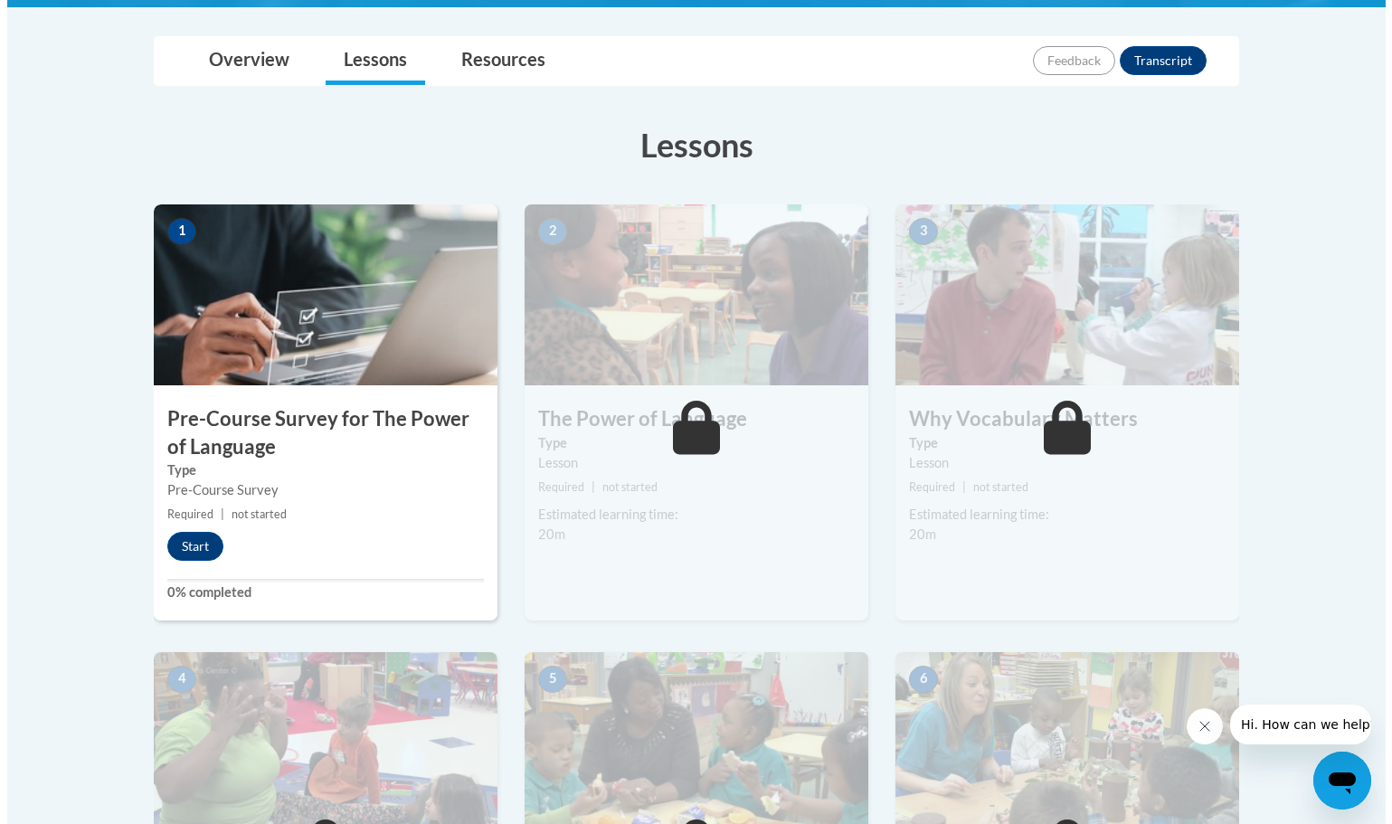
scroll to position [452, 0]
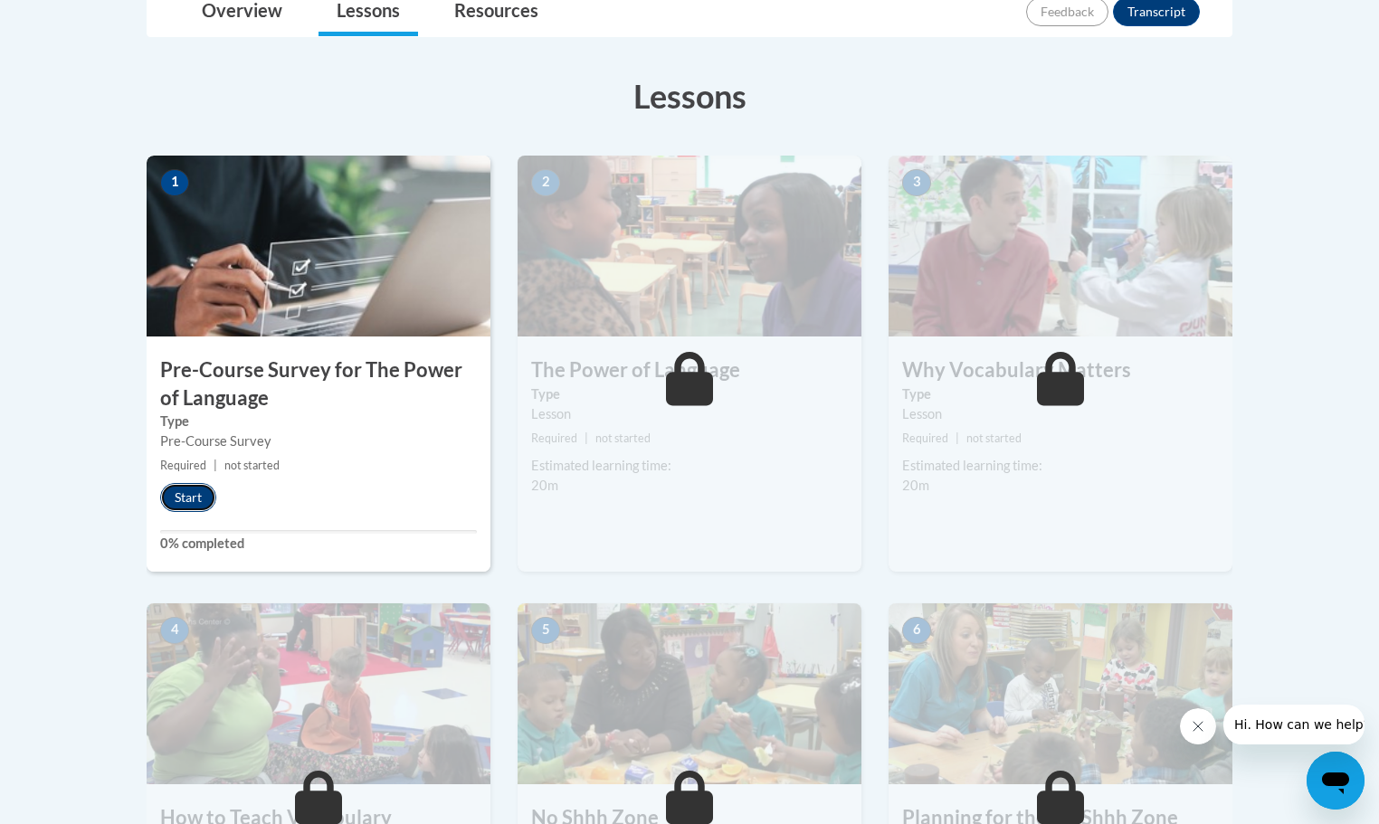
click at [178, 499] on button "Start" at bounding box center [188, 497] width 56 height 29
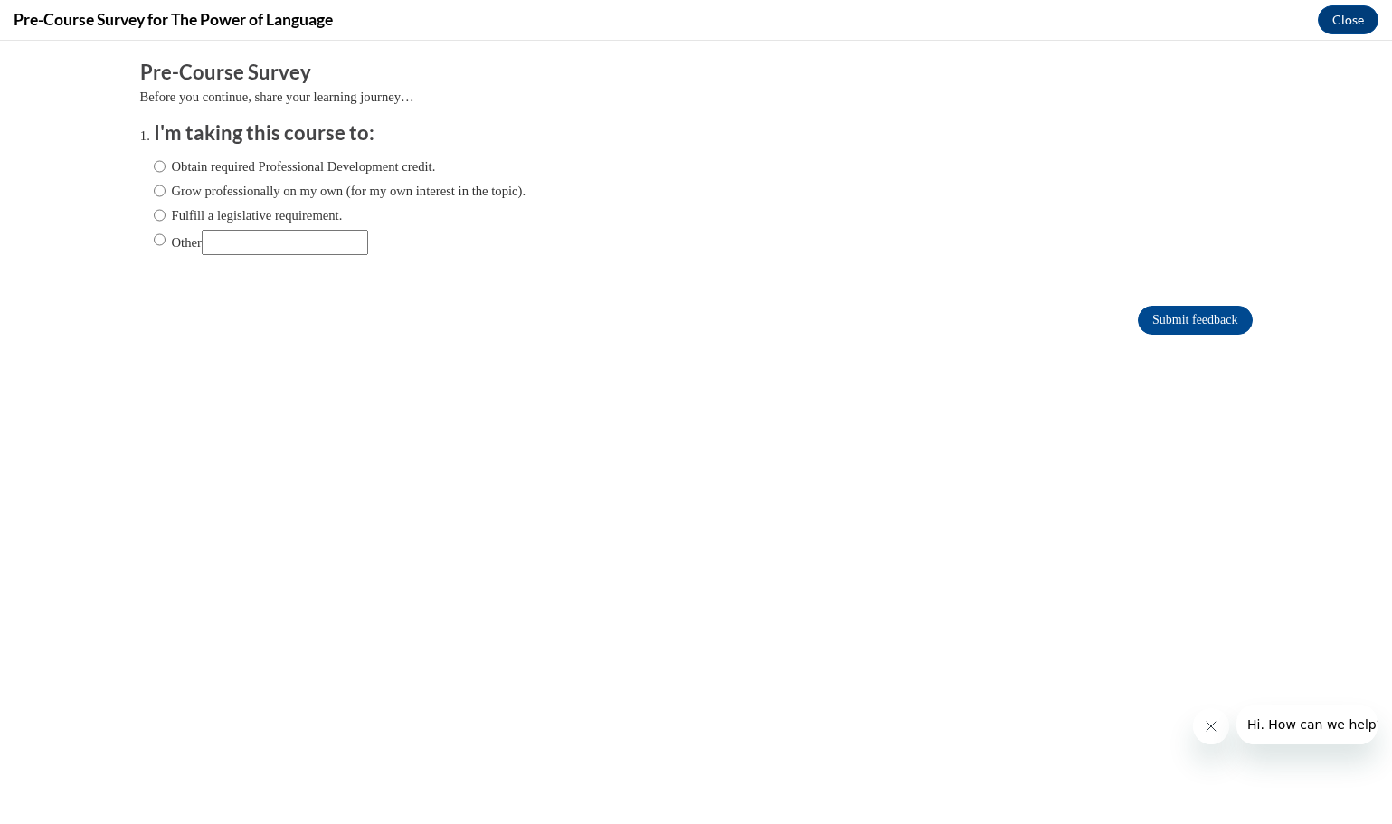
scroll to position [0, 0]
click at [154, 214] on input "Fulfill a legislative requirement." at bounding box center [160, 215] width 12 height 20
radio input "true"
click at [1174, 320] on input "Submit feedback" at bounding box center [1195, 320] width 114 height 29
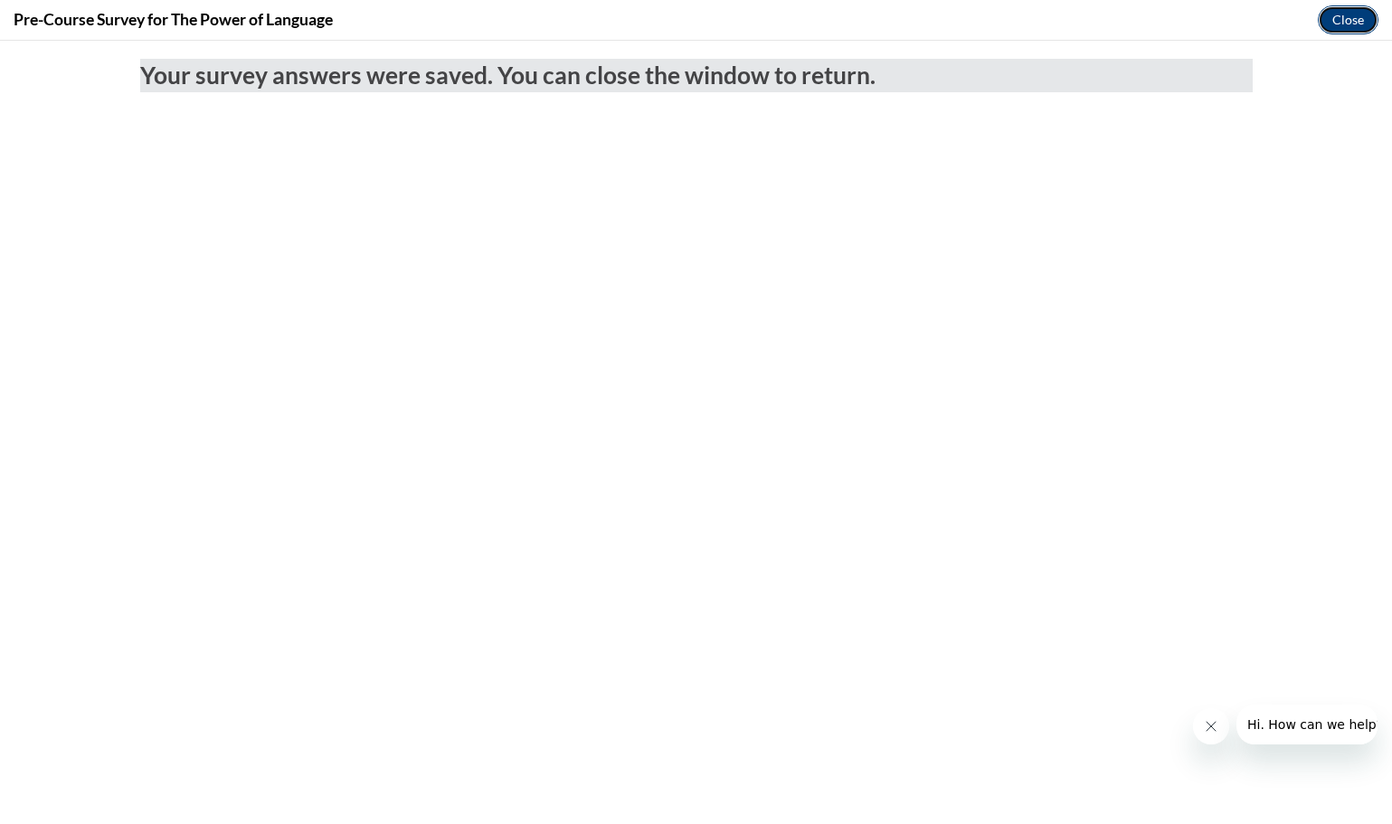
click at [1357, 7] on button "Close" at bounding box center [1348, 19] width 61 height 29
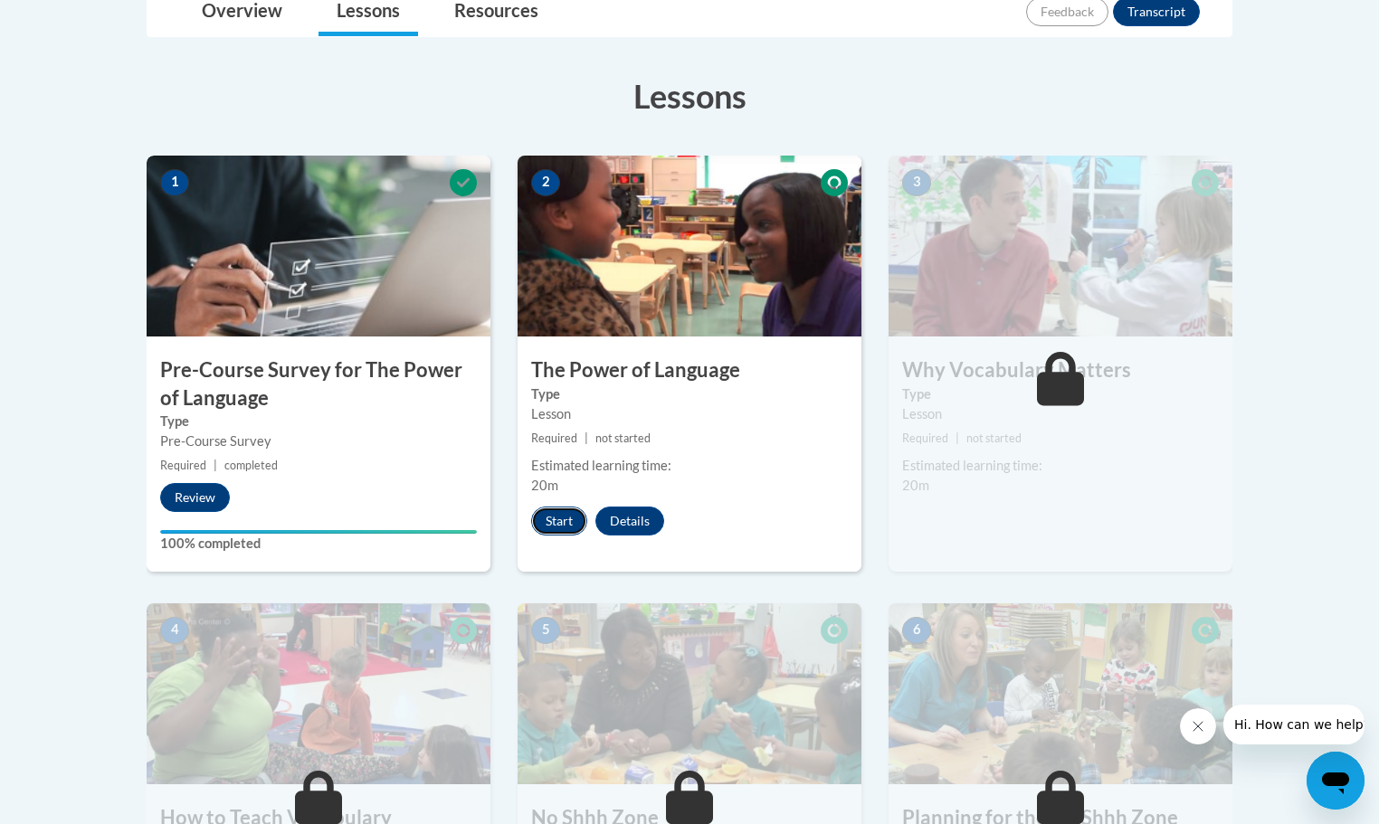
click at [553, 517] on button "Start" at bounding box center [559, 521] width 56 height 29
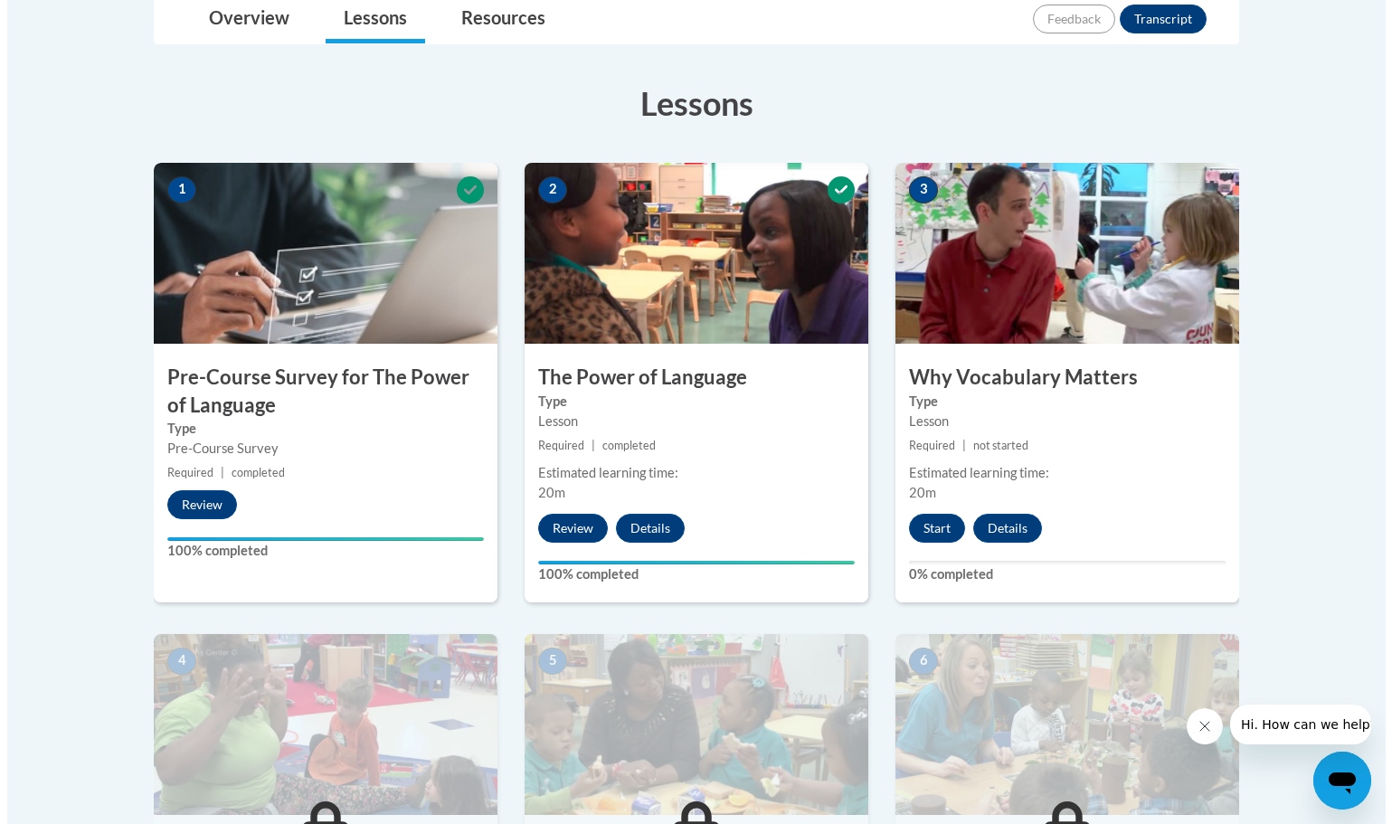
scroll to position [452, 0]
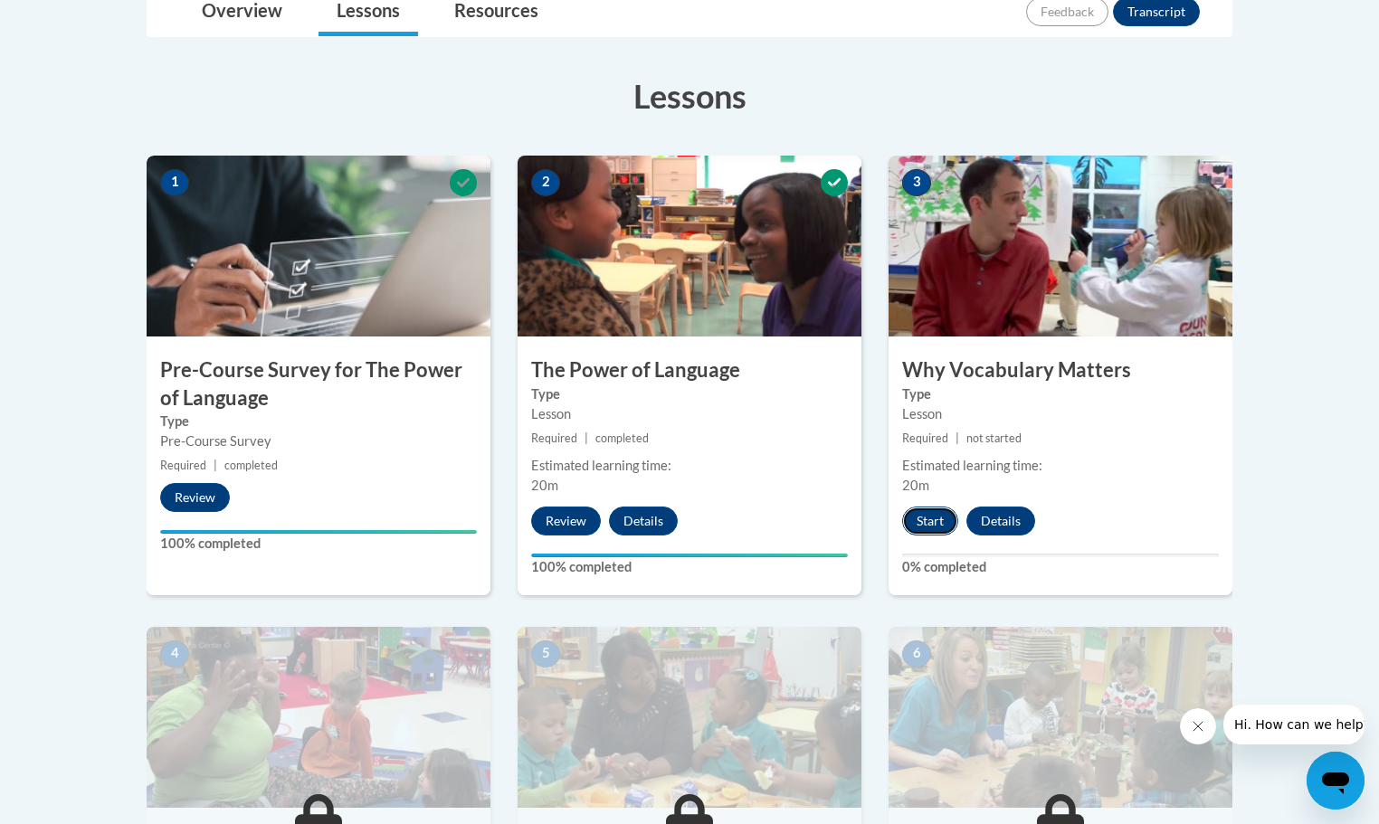
click at [933, 520] on button "Start" at bounding box center [930, 521] width 56 height 29
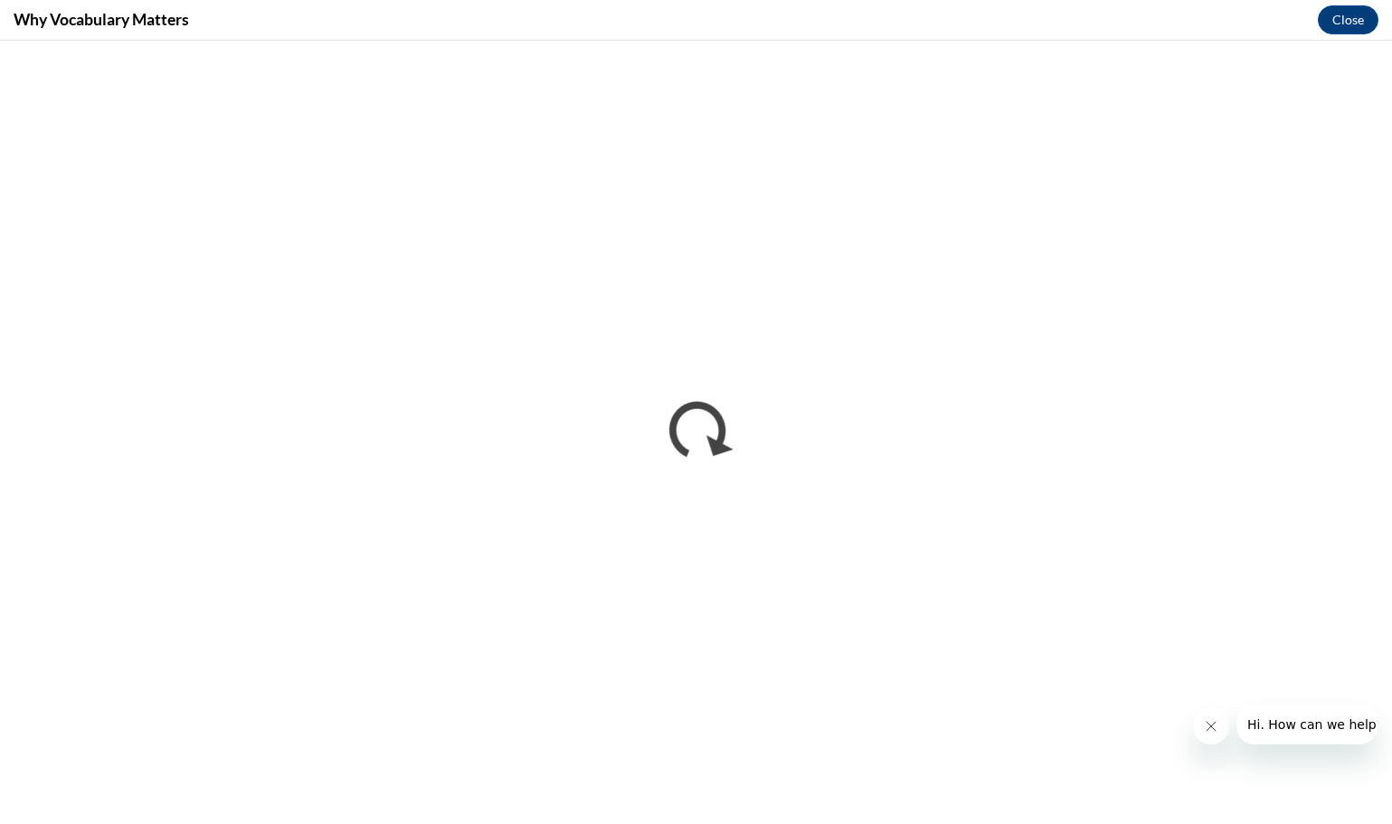
scroll to position [0, 0]
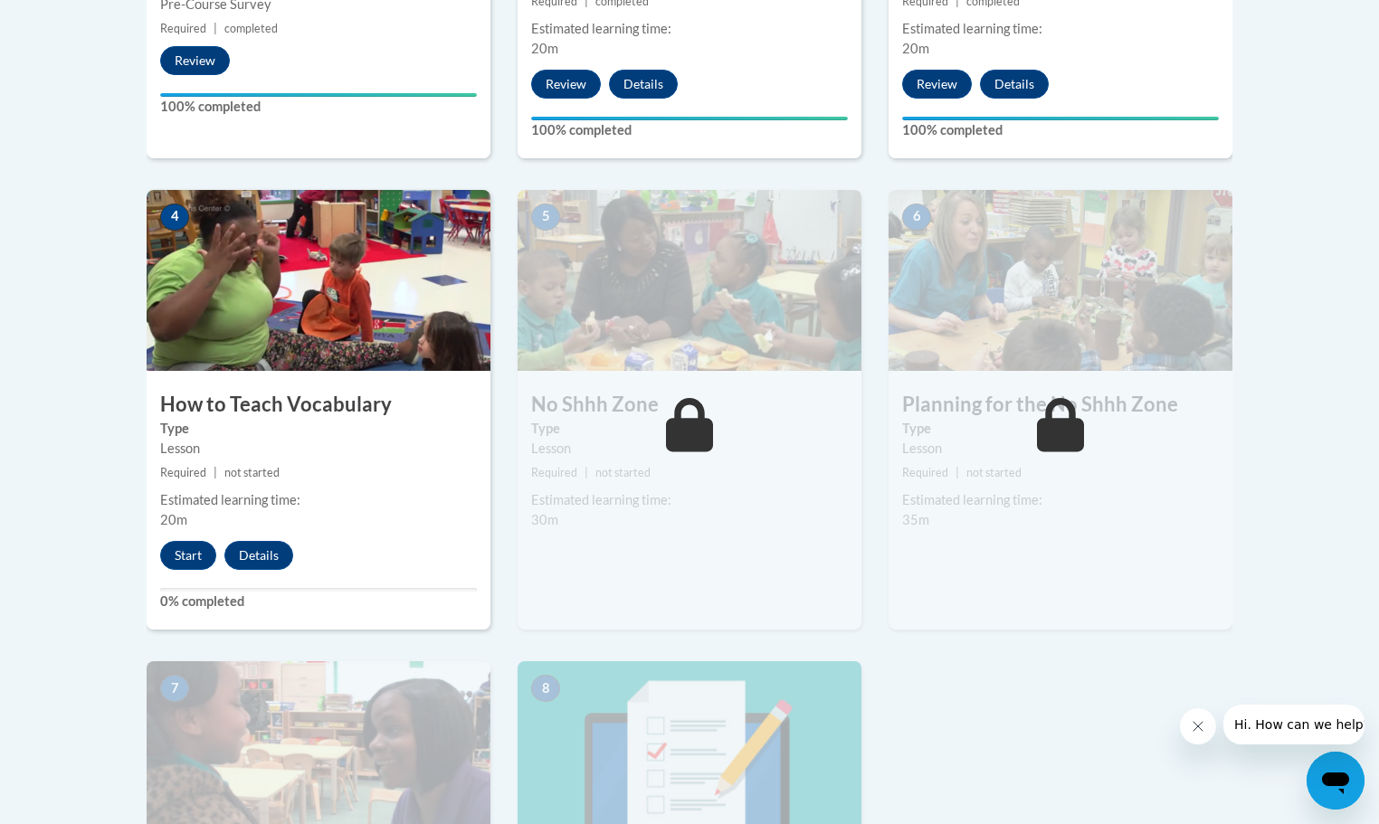
scroll to position [995, 0]
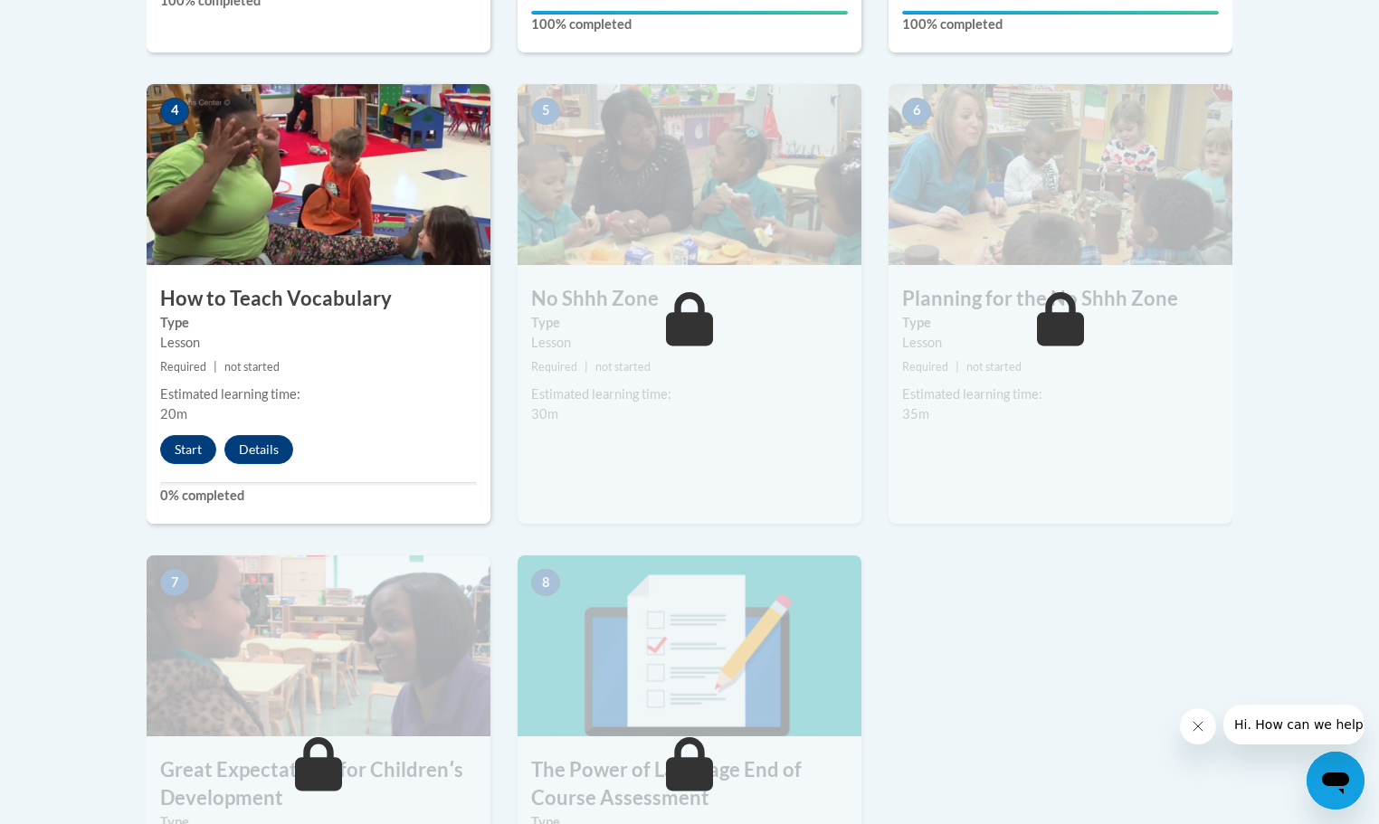
click at [810, 383] on div "5 No [GEOGRAPHIC_DATA] Type Lesson Required | not started Estimated learning ti…" at bounding box center [689, 304] width 344 height 440
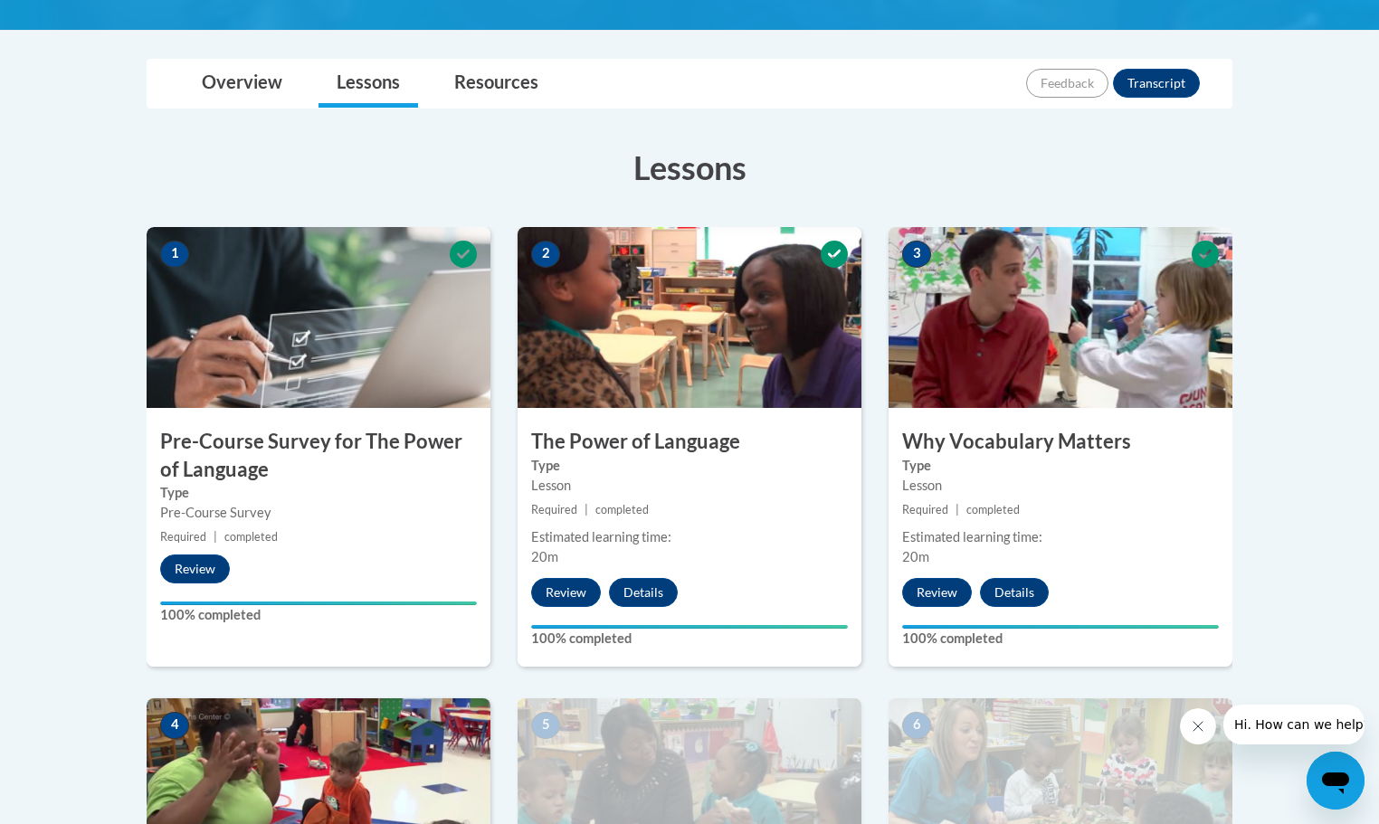
scroll to position [90, 0]
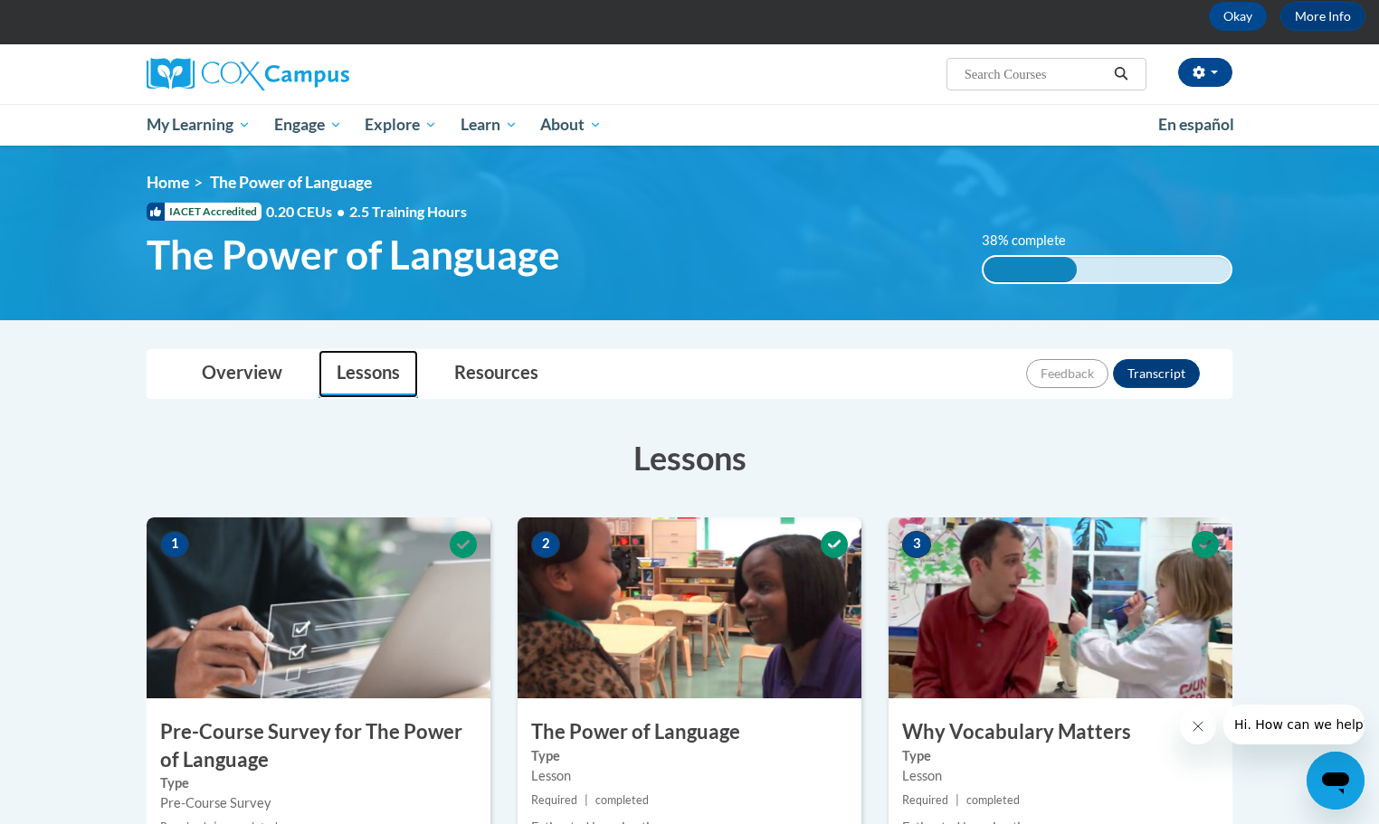
click at [365, 373] on link "Lessons" at bounding box center [368, 374] width 100 height 48
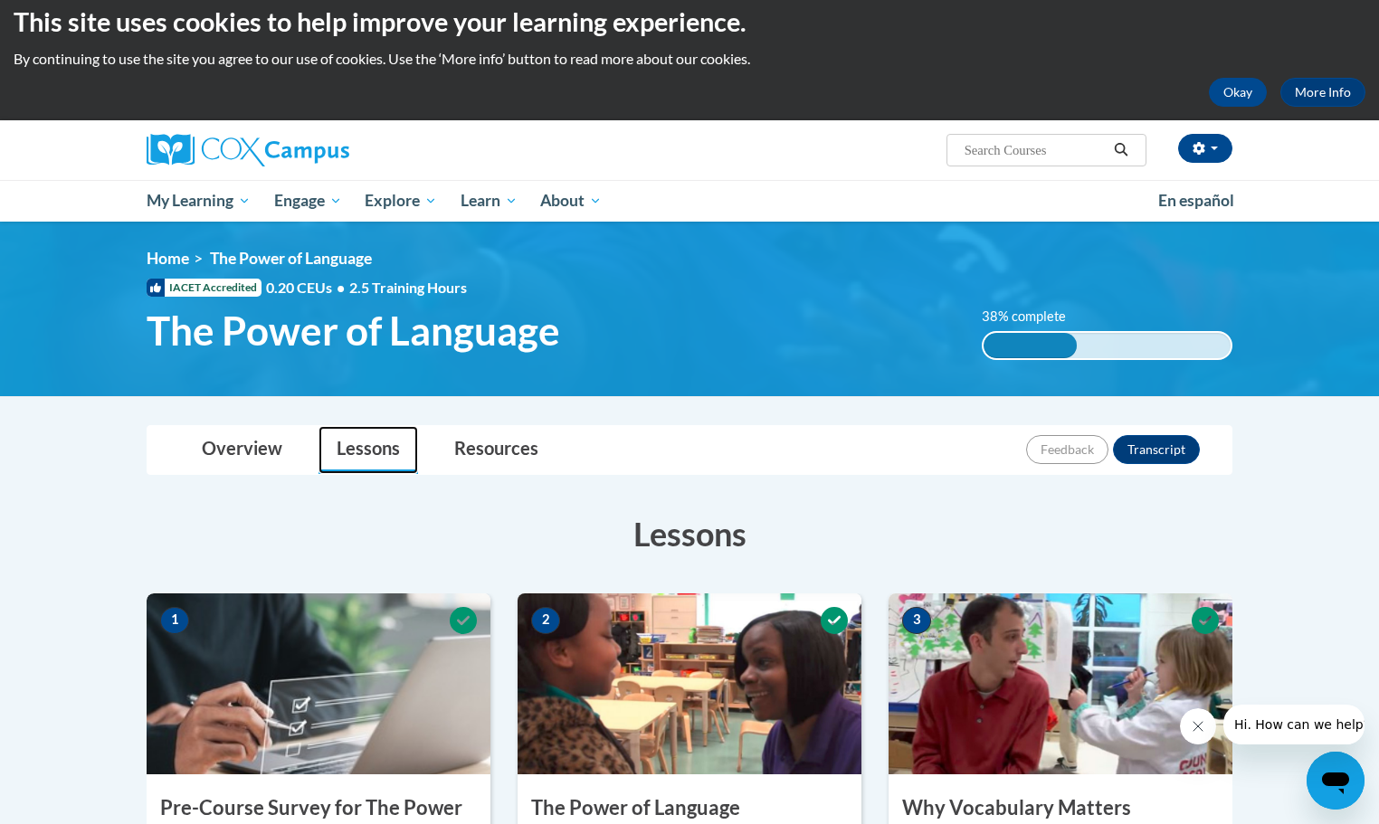
scroll to position [0, 0]
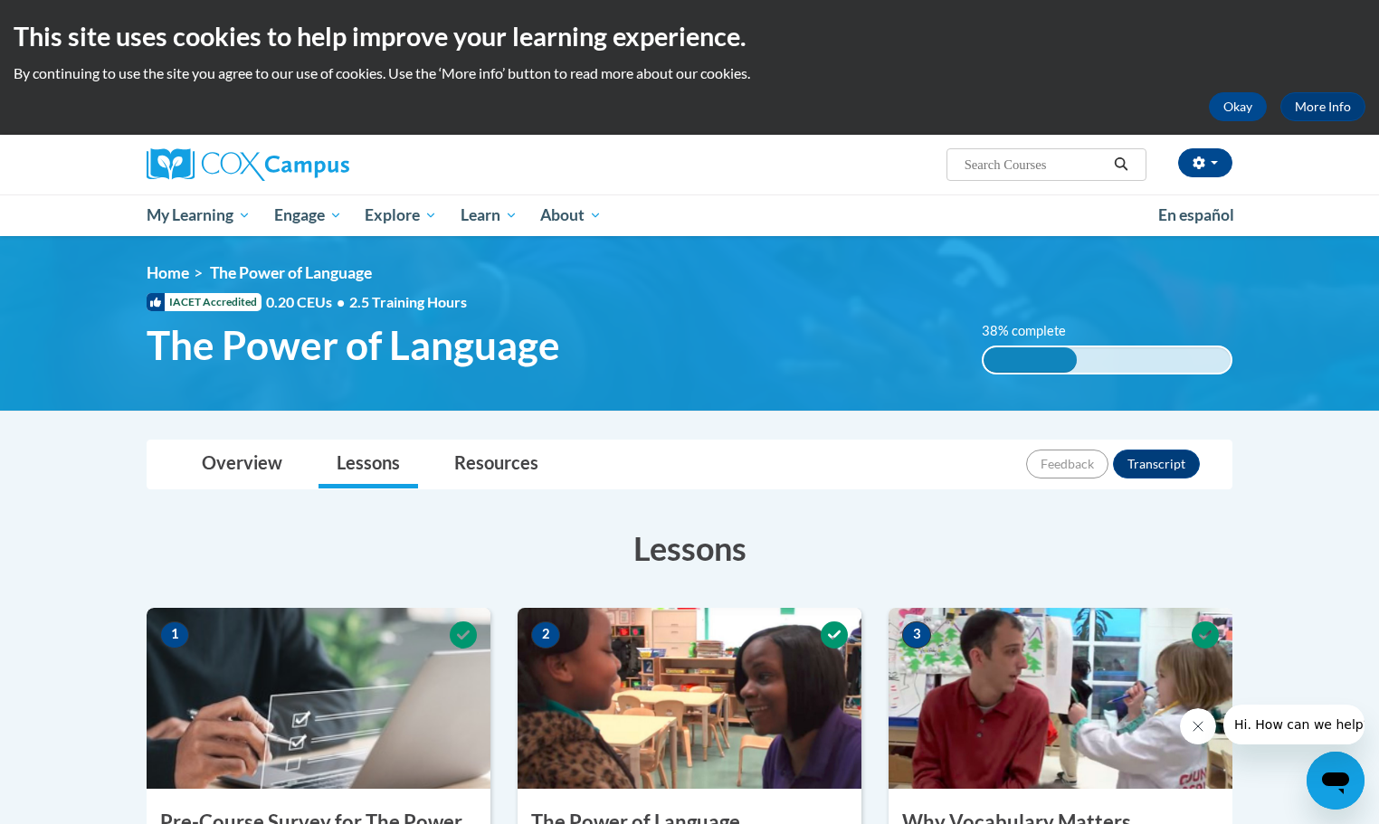
click at [995, 156] on input "Search..." at bounding box center [1035, 165] width 145 height 22
type input "meaningful"
click at [1114, 156] on button "Search" at bounding box center [1120, 165] width 27 height 22
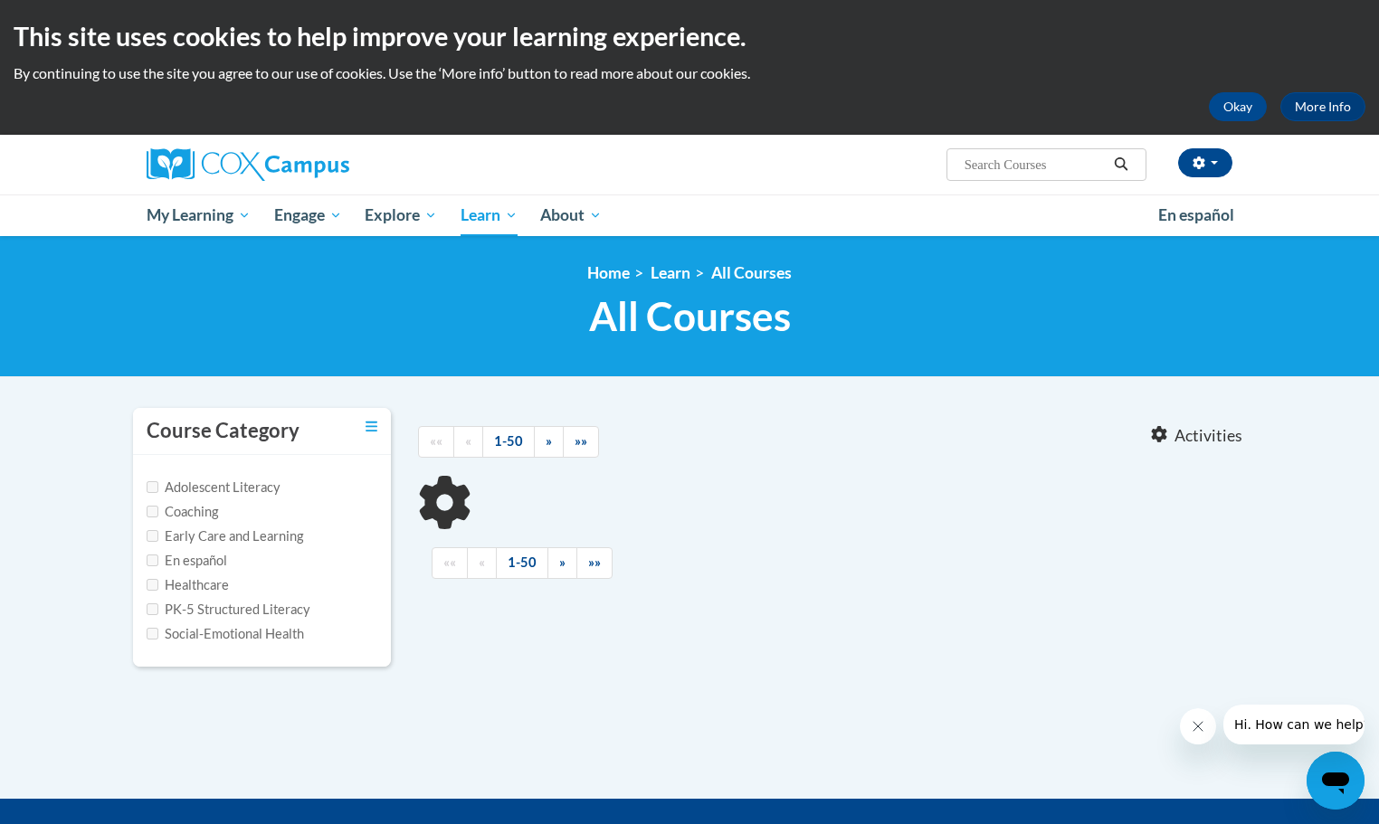
type input "meaningful"
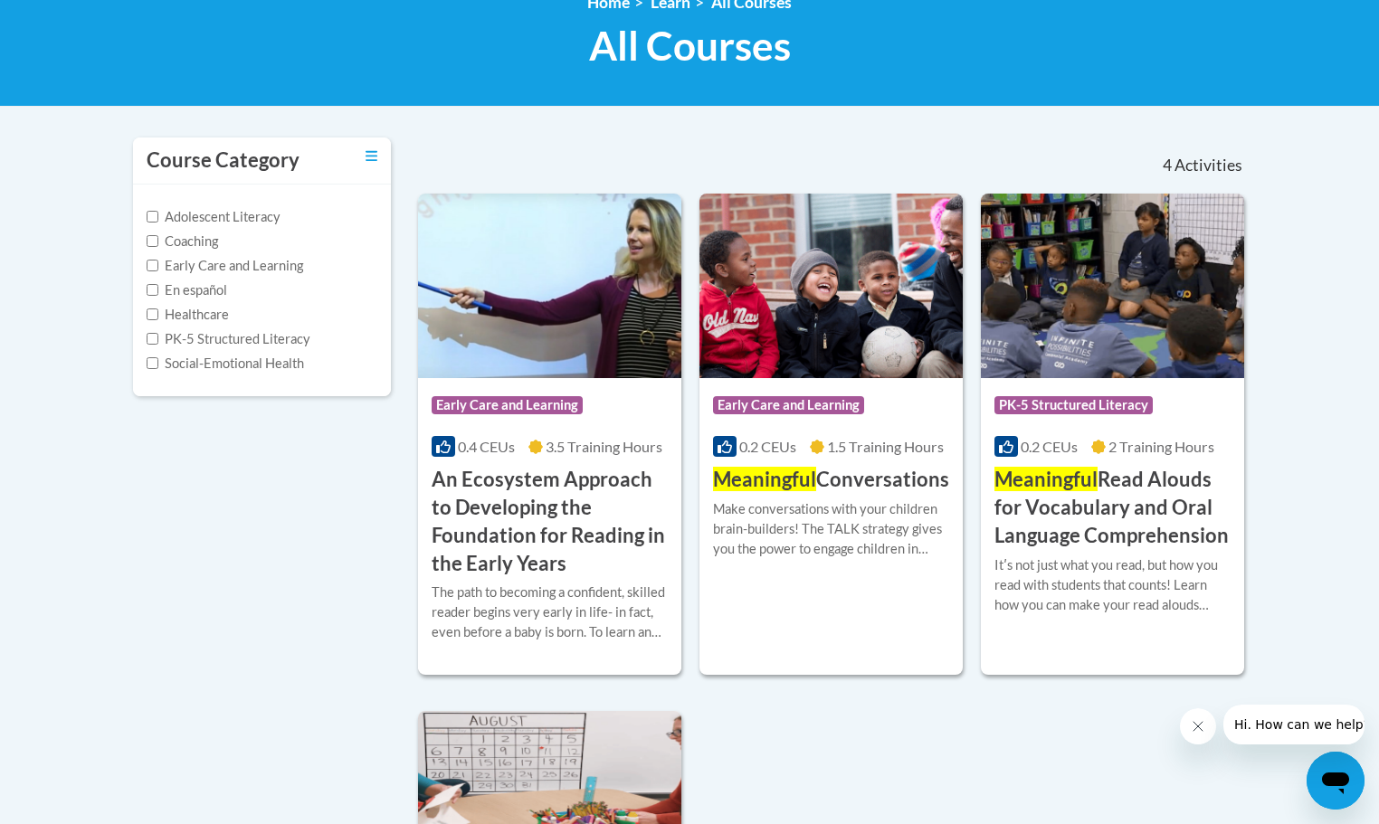
scroll to position [271, 0]
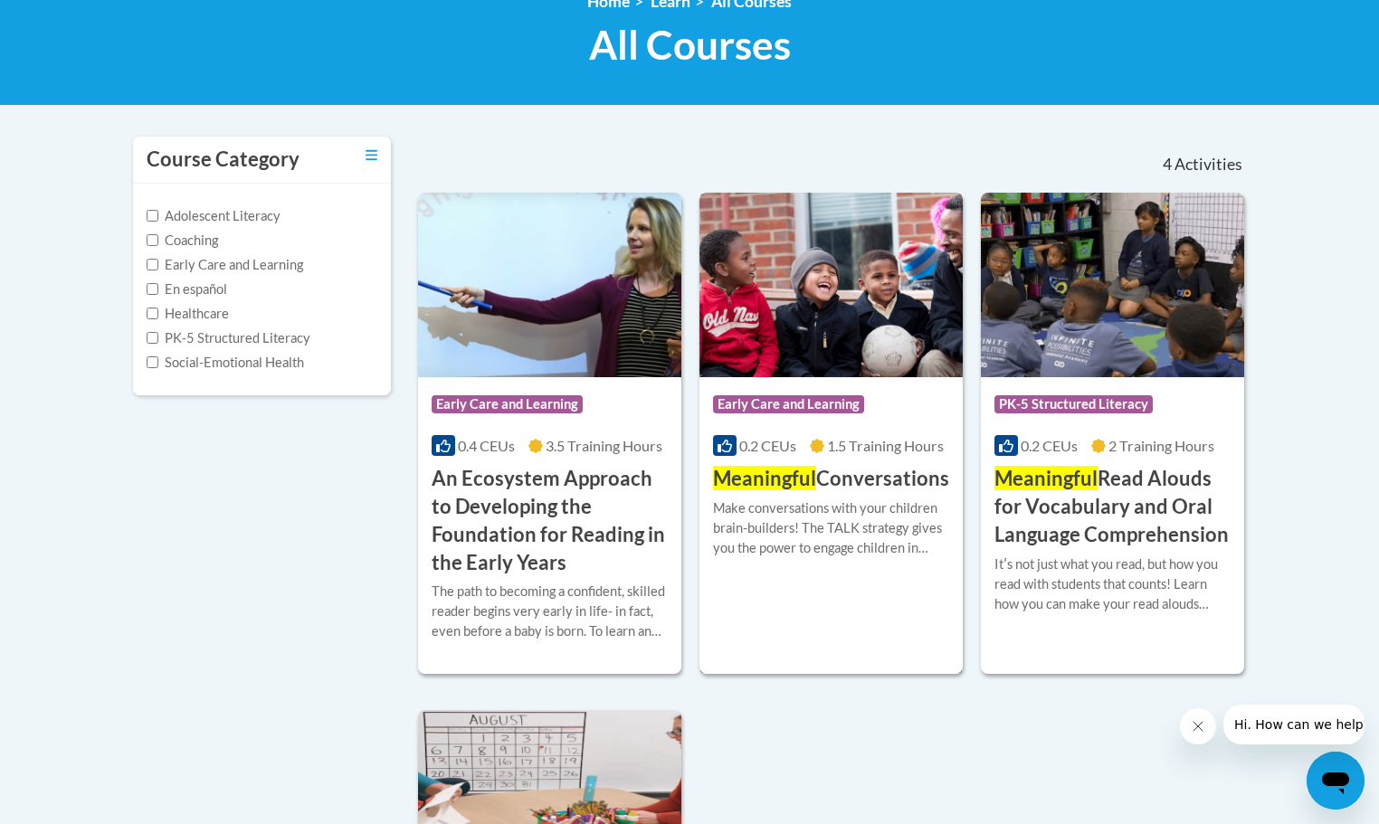
click at [777, 477] on span "Meaningful" at bounding box center [764, 478] width 103 height 24
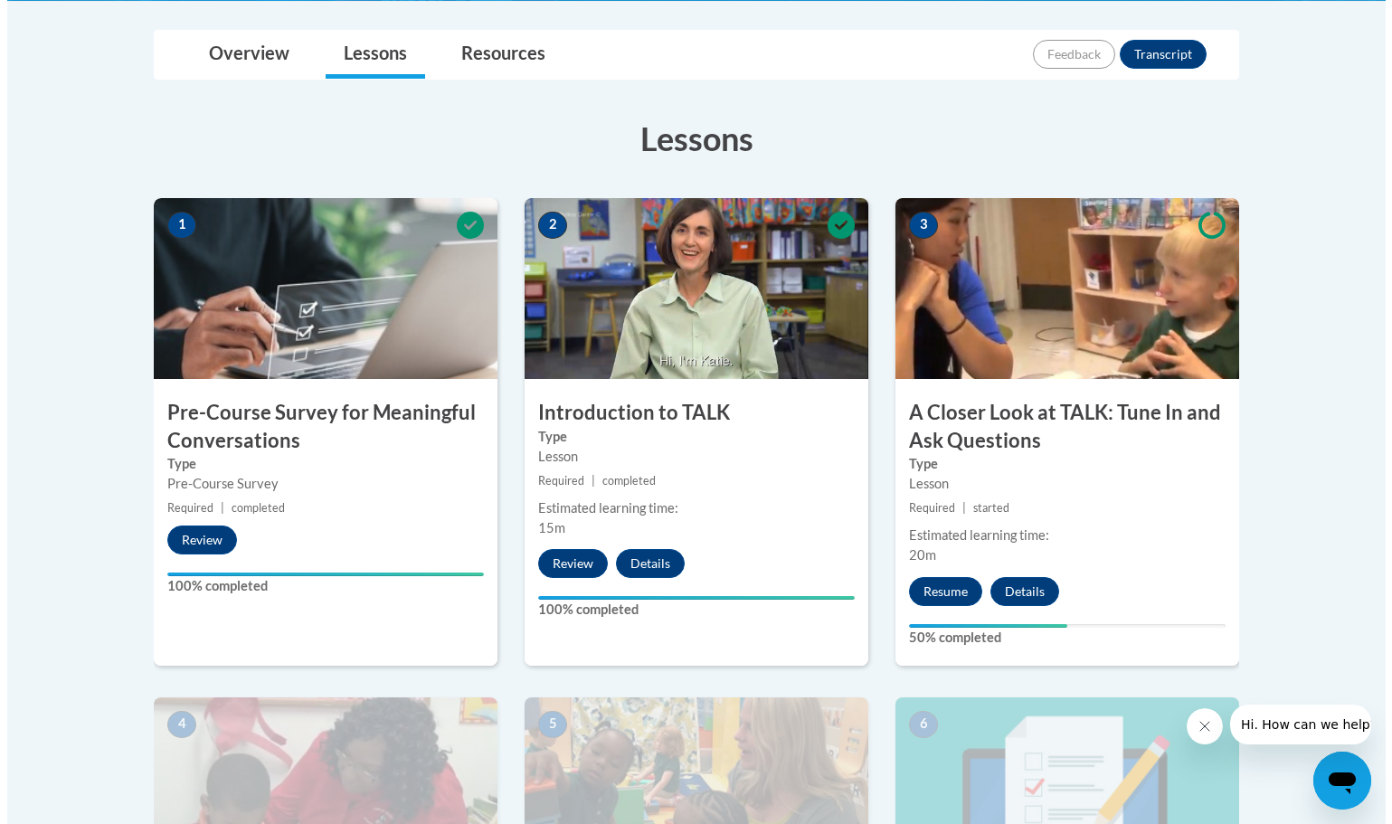
scroll to position [362, 0]
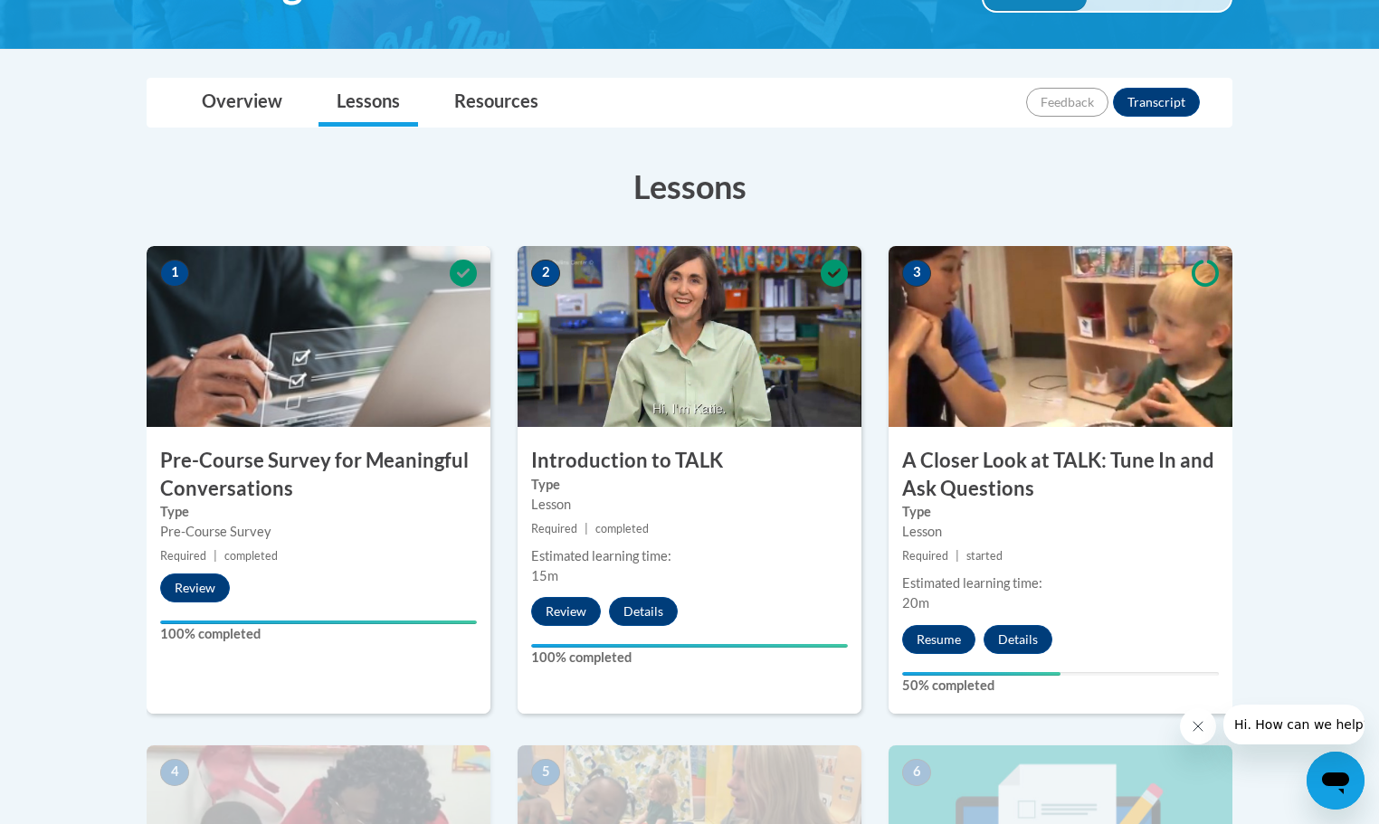
click at [1031, 358] on img at bounding box center [1060, 336] width 344 height 181
click at [939, 638] on button "Resume" at bounding box center [938, 639] width 73 height 29
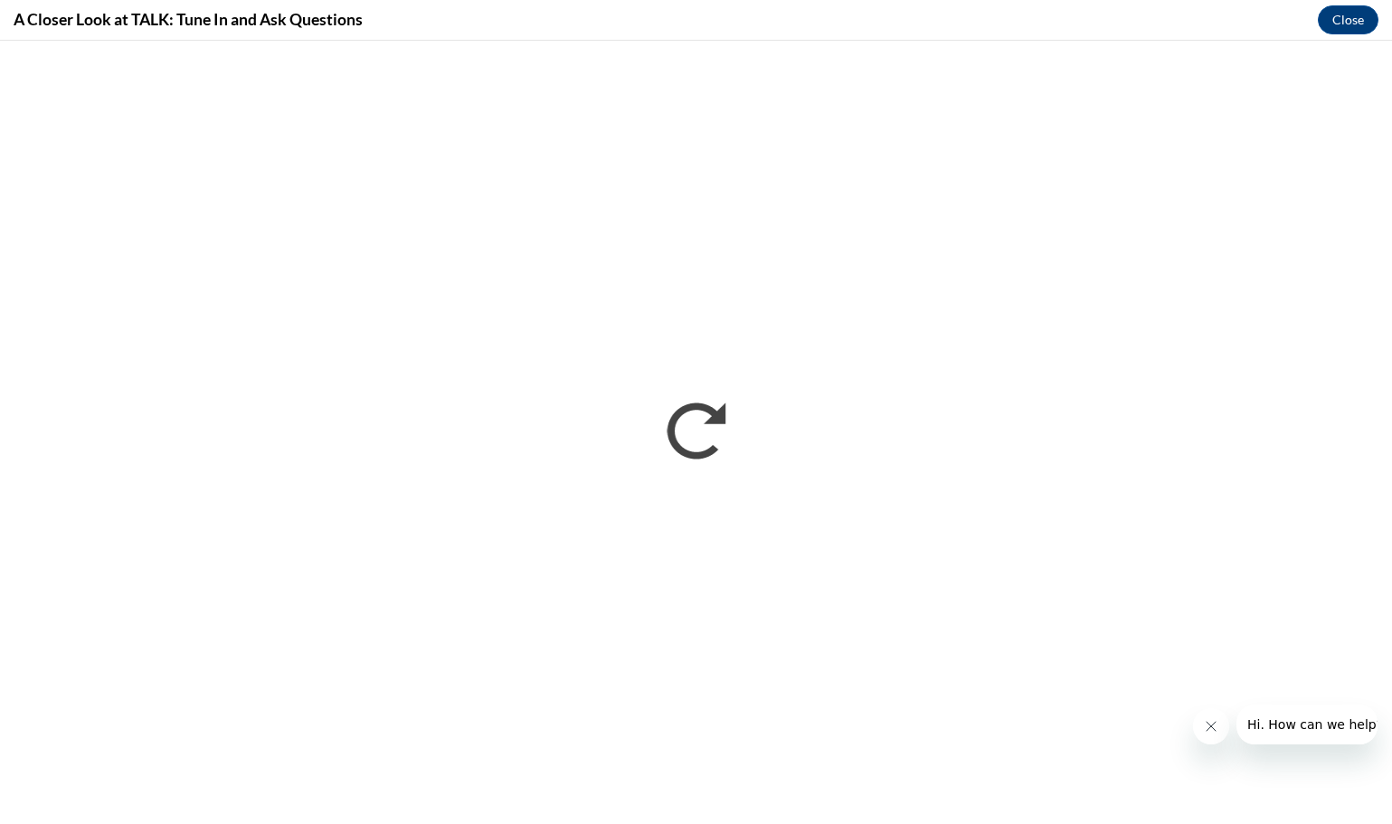
scroll to position [0, 0]
